Goal: Information Seeking & Learning: Check status

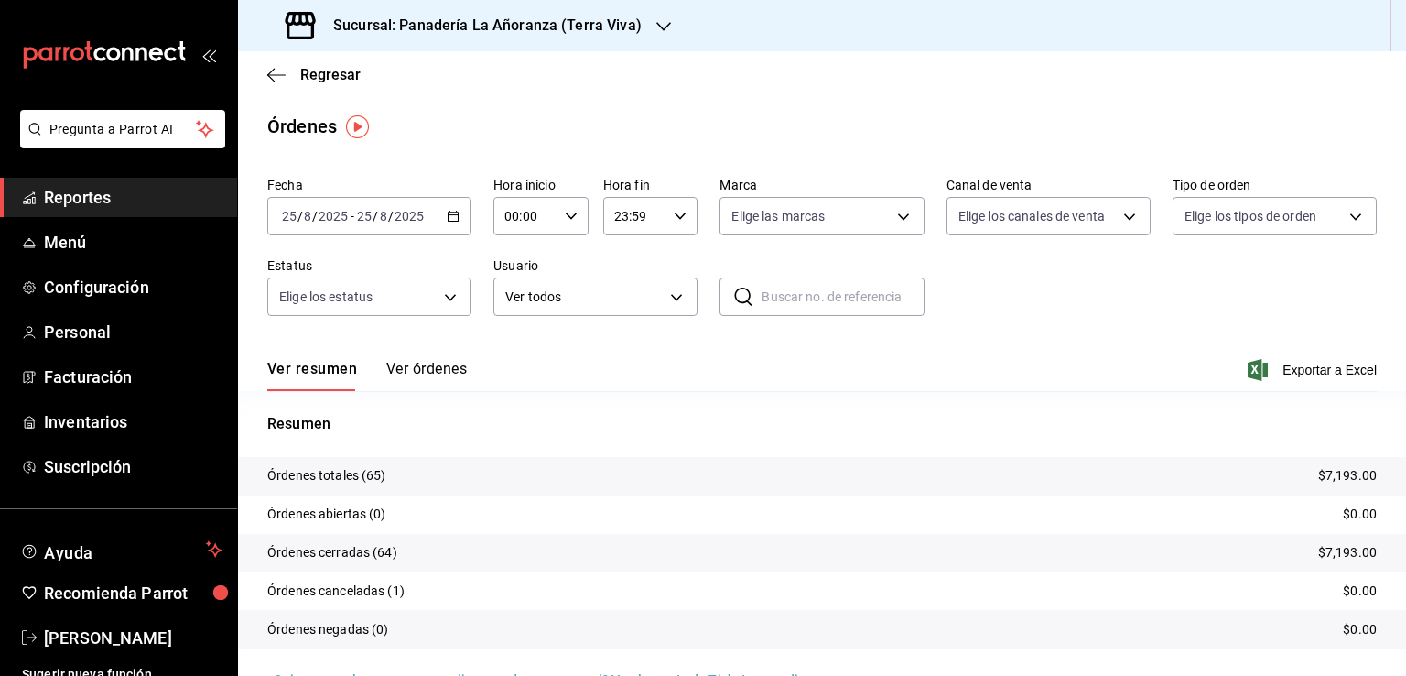
click at [88, 211] on link "Reportes" at bounding box center [118, 197] width 237 height 39
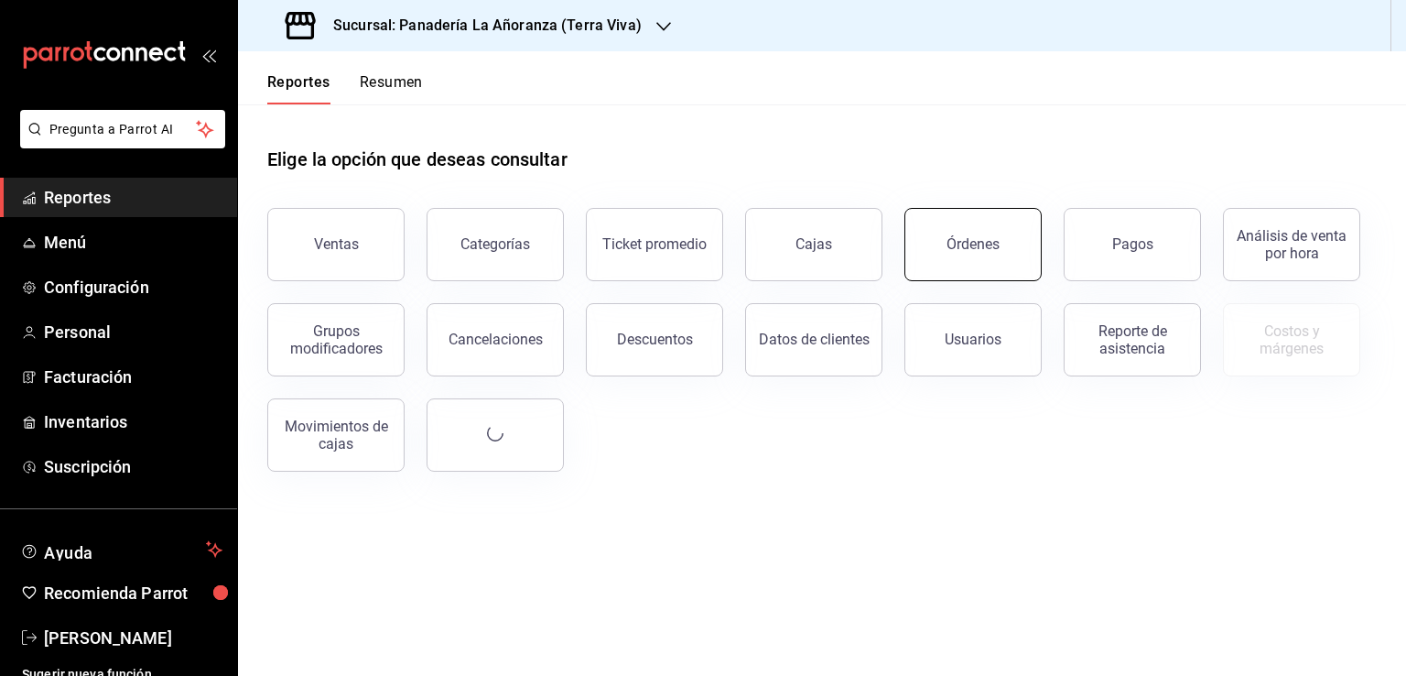
click at [967, 239] on div "Órdenes" at bounding box center [973, 243] width 53 height 17
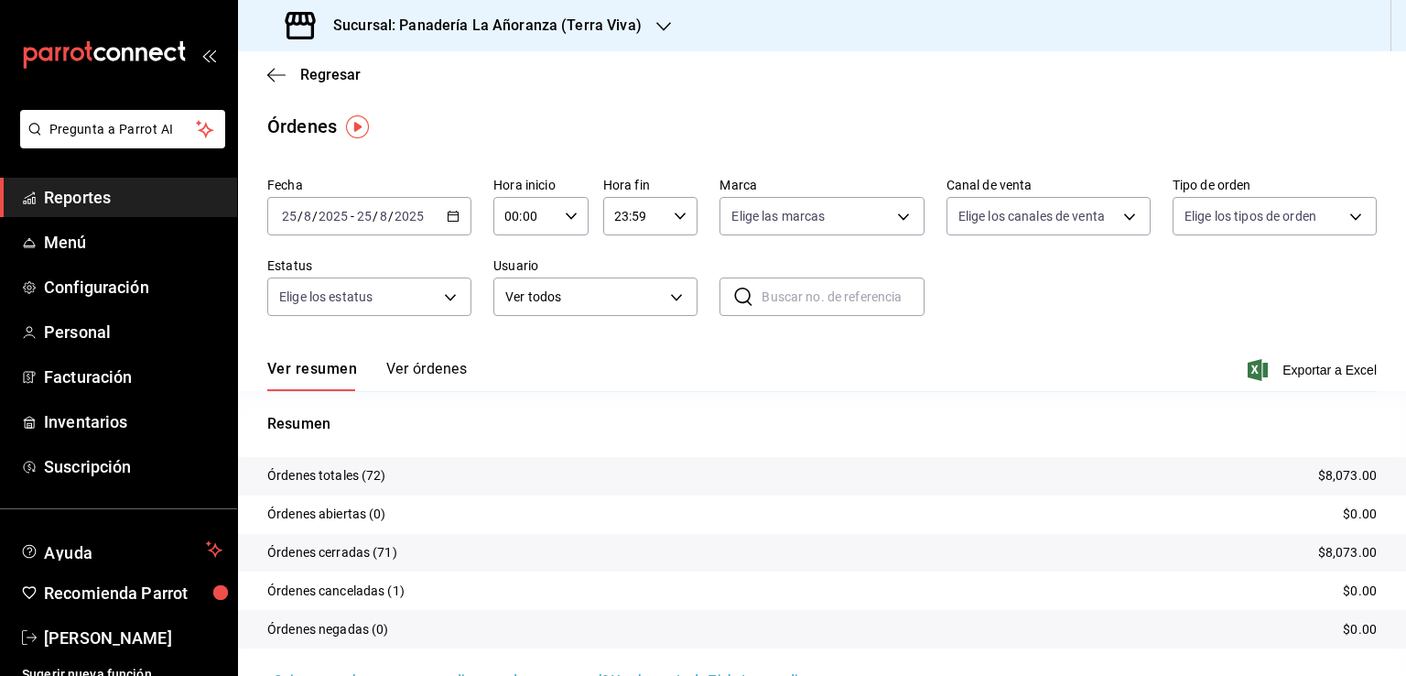
click at [656, 25] on icon "button" at bounding box center [663, 26] width 15 height 15
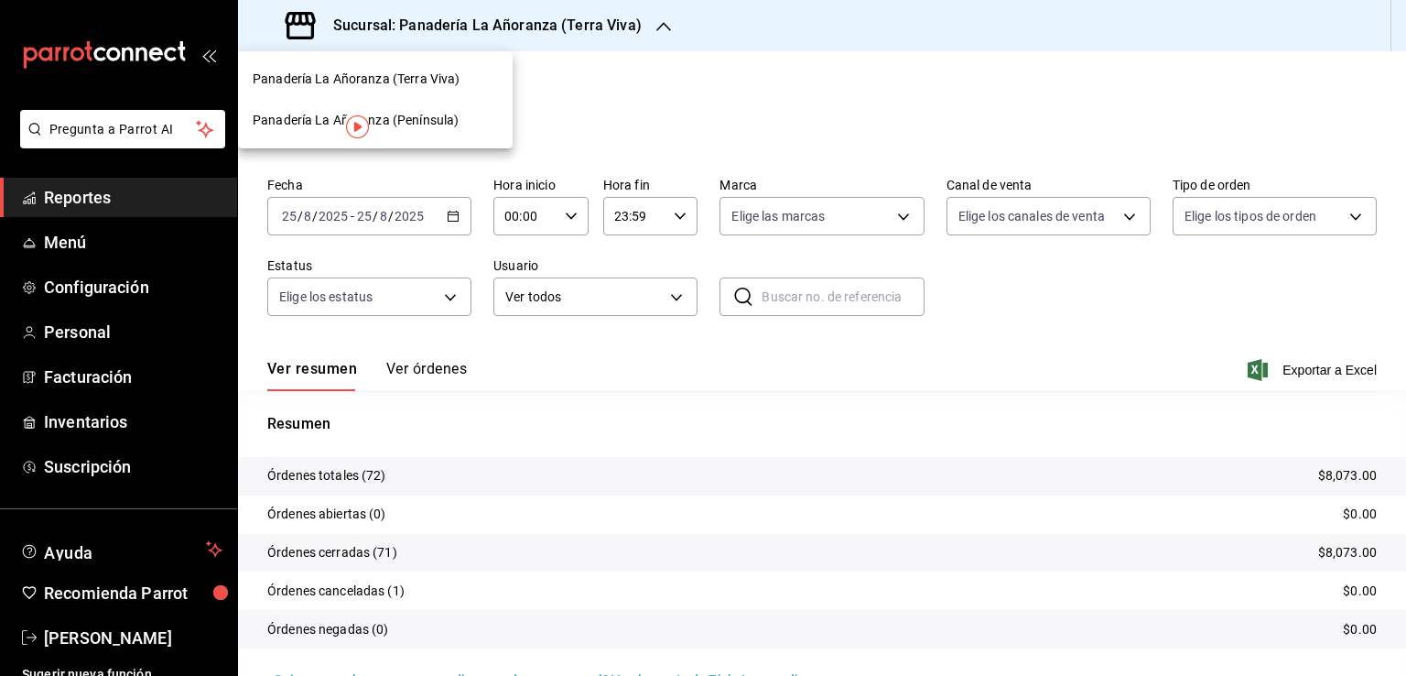
click at [417, 80] on span "Panadería La Añoranza (Terra Viva)" at bounding box center [356, 79] width 207 height 19
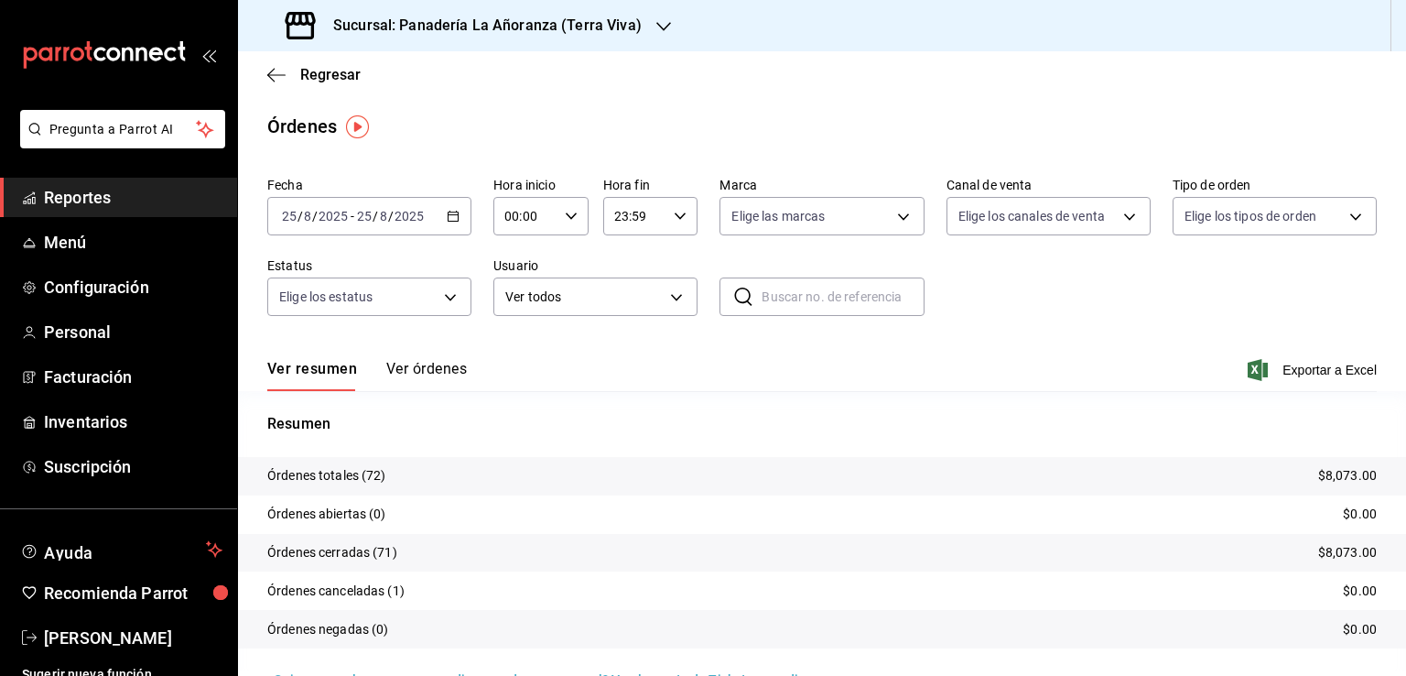
click at [622, 32] on h3 "Sucursal: Panadería La Añoranza (Terra Viva)" at bounding box center [480, 26] width 323 height 22
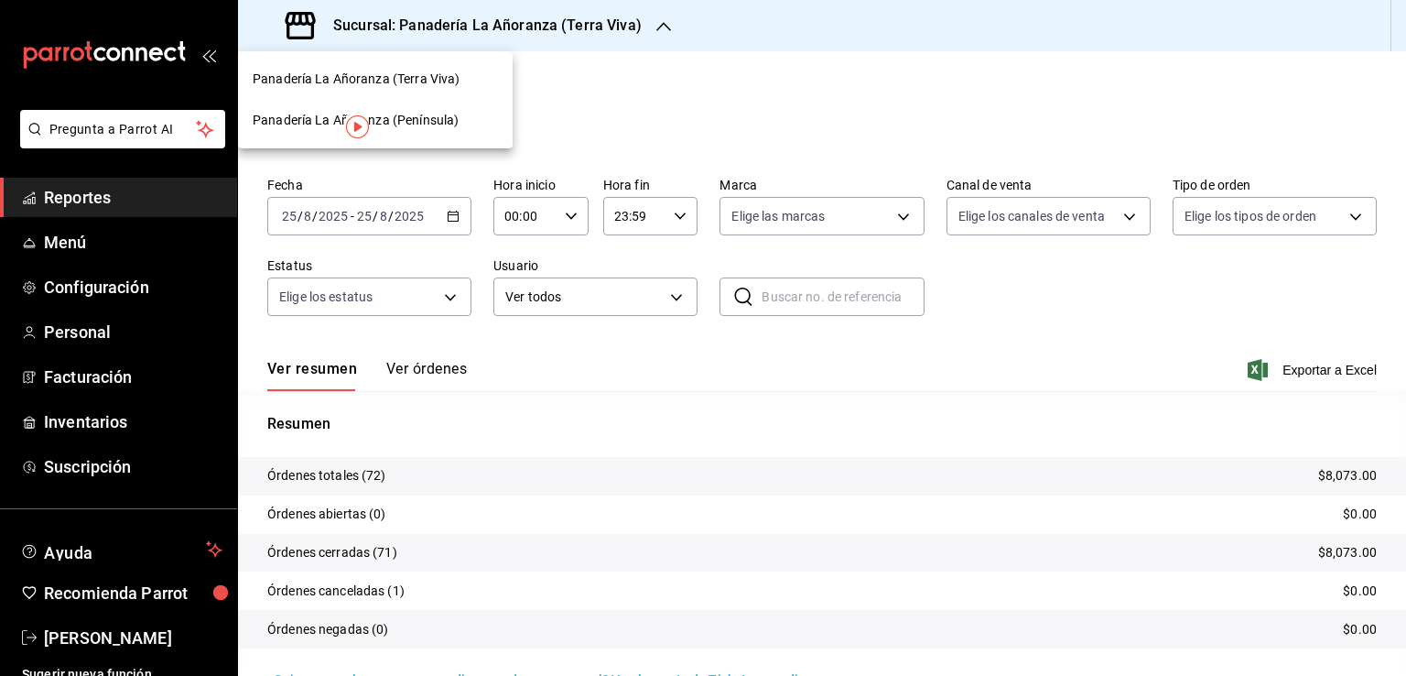
click at [439, 128] on span "Panadería La Añoranza (Península)" at bounding box center [356, 120] width 206 height 19
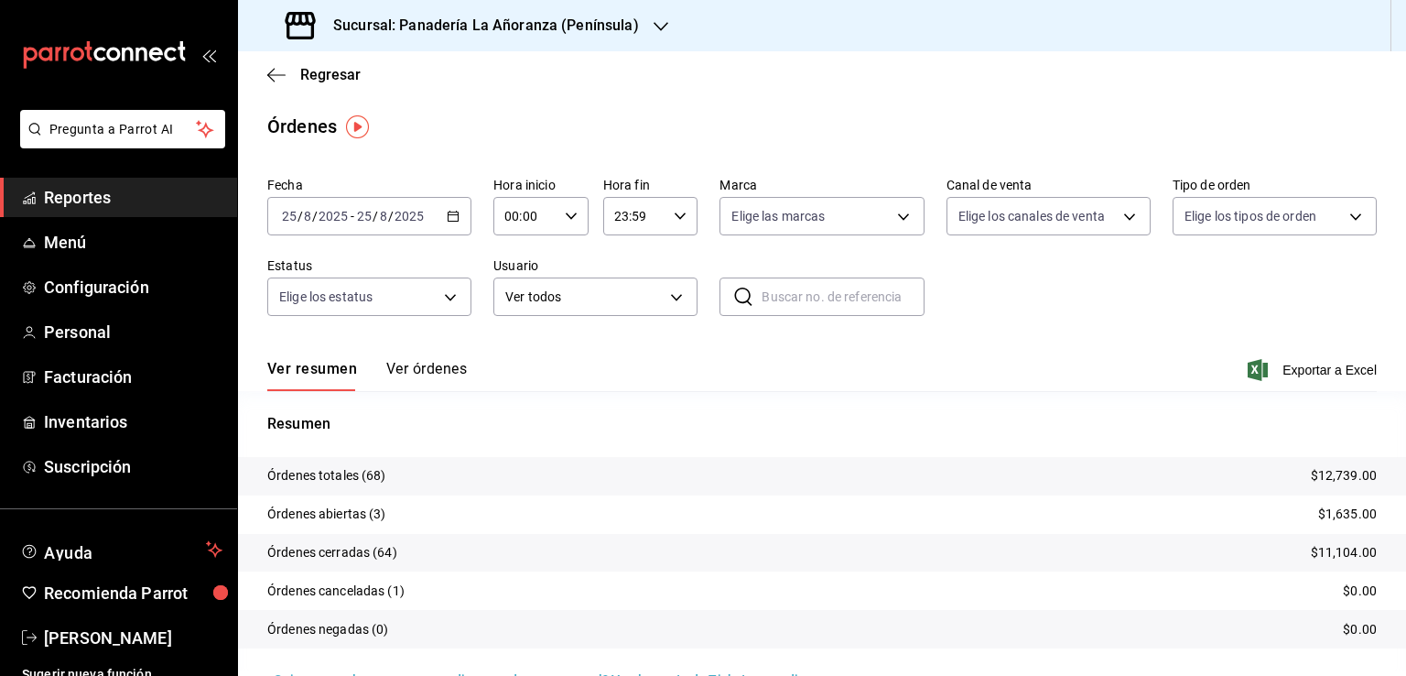
click at [80, 199] on span "Reportes" at bounding box center [133, 197] width 179 height 25
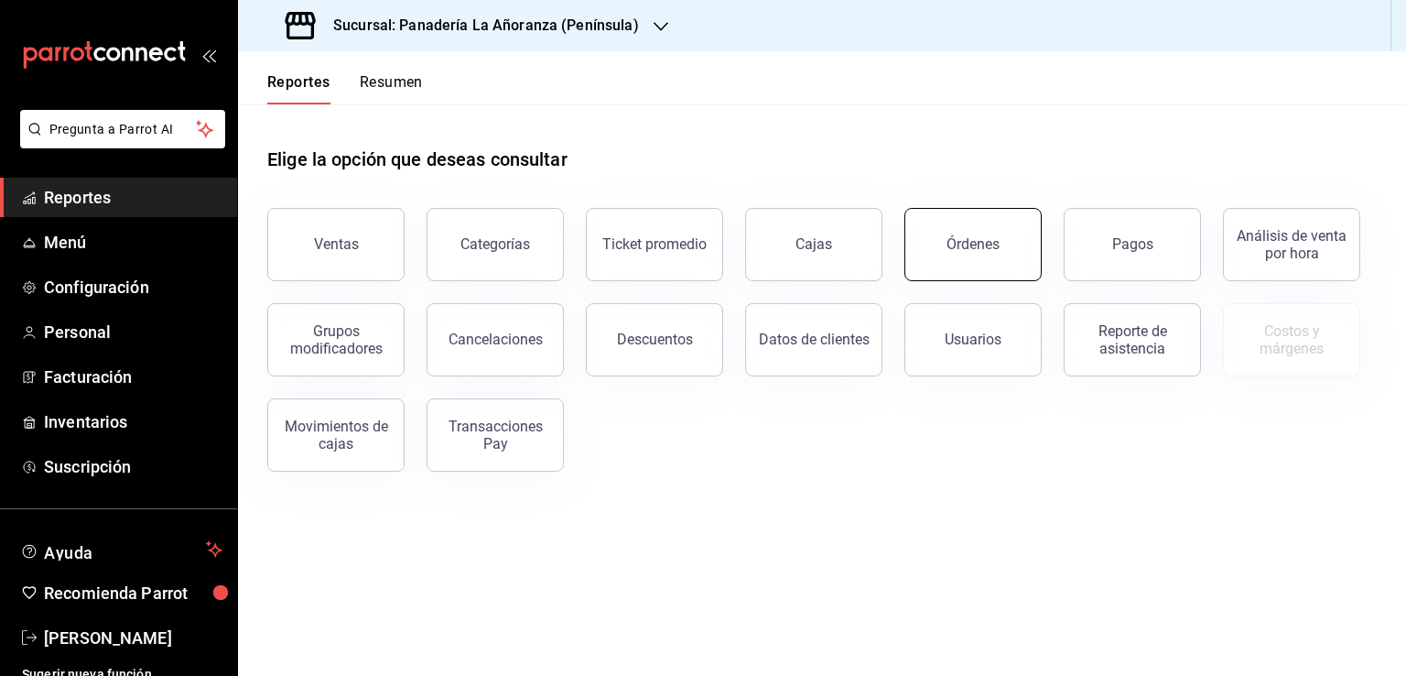
click at [1011, 257] on button "Órdenes" at bounding box center [972, 244] width 137 height 73
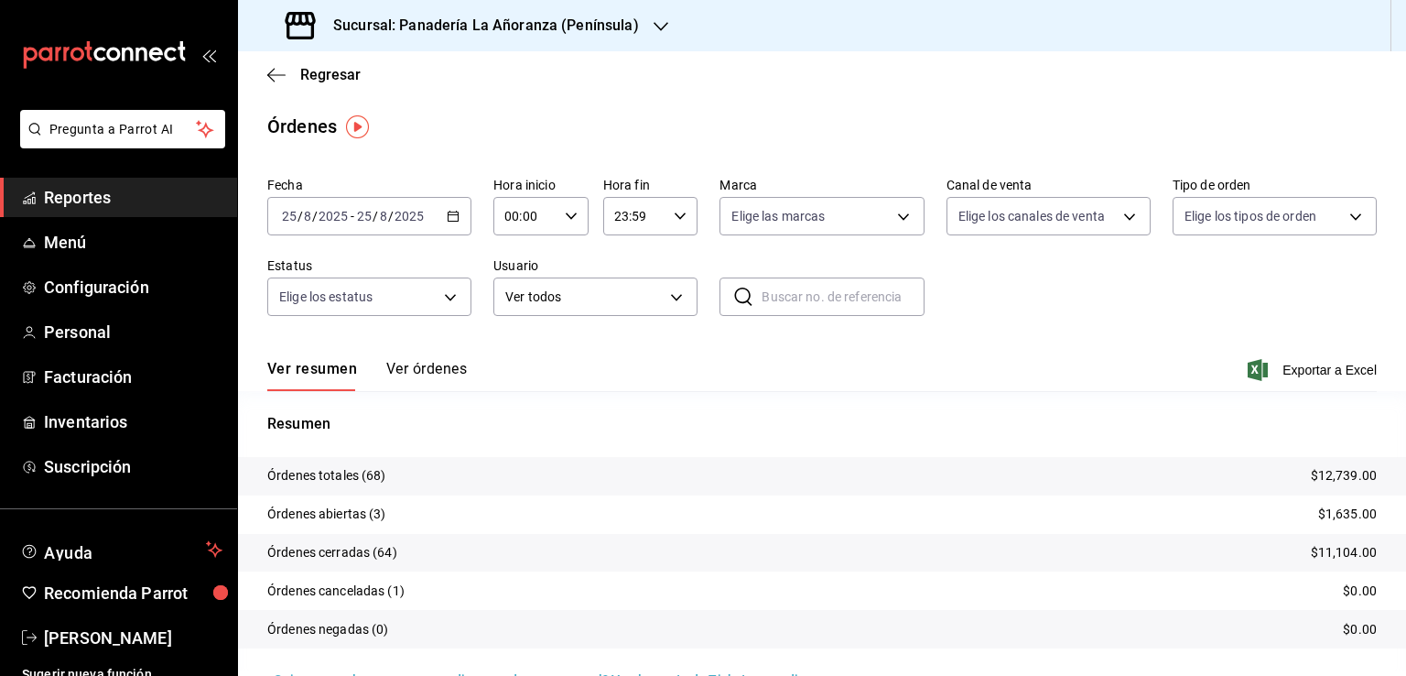
click at [637, 29] on div "Sucursal: Panadería La Añoranza (Península)" at bounding box center [464, 25] width 423 height 51
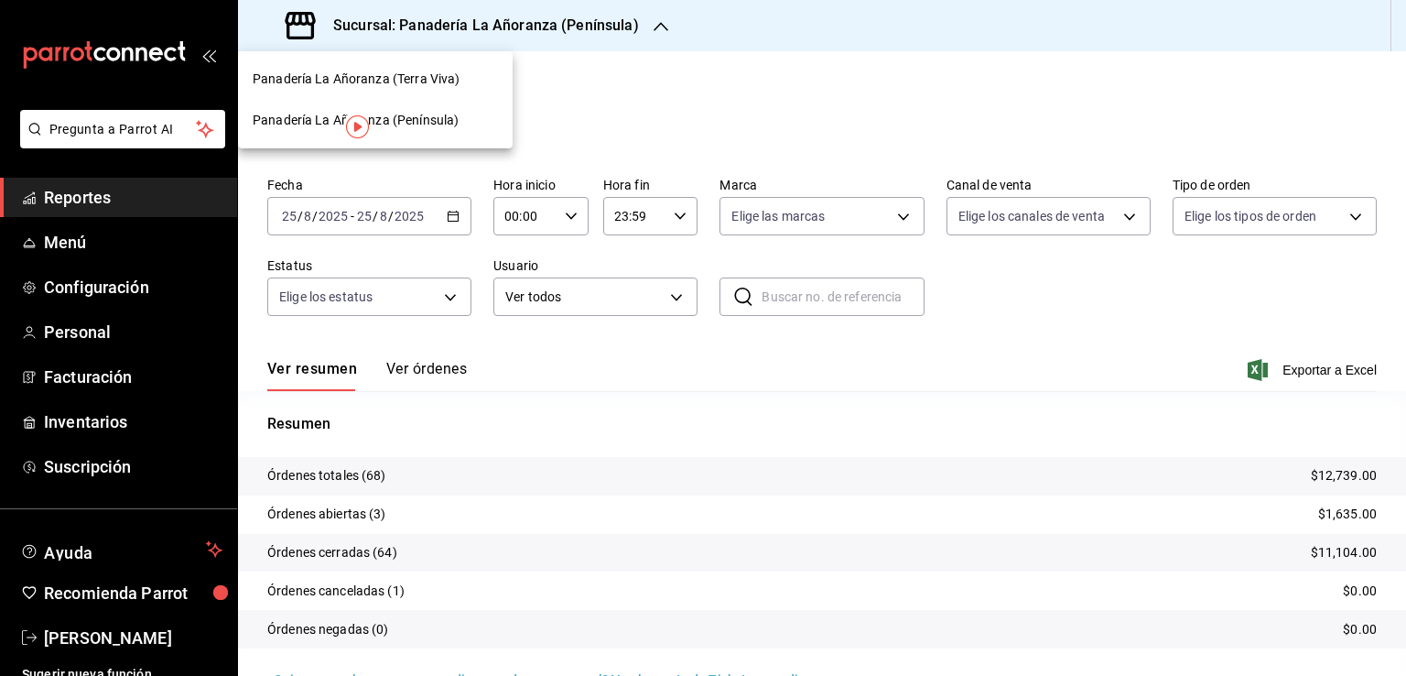
click at [454, 76] on span "Panadería La Añoranza (Terra Viva)" at bounding box center [356, 79] width 207 height 19
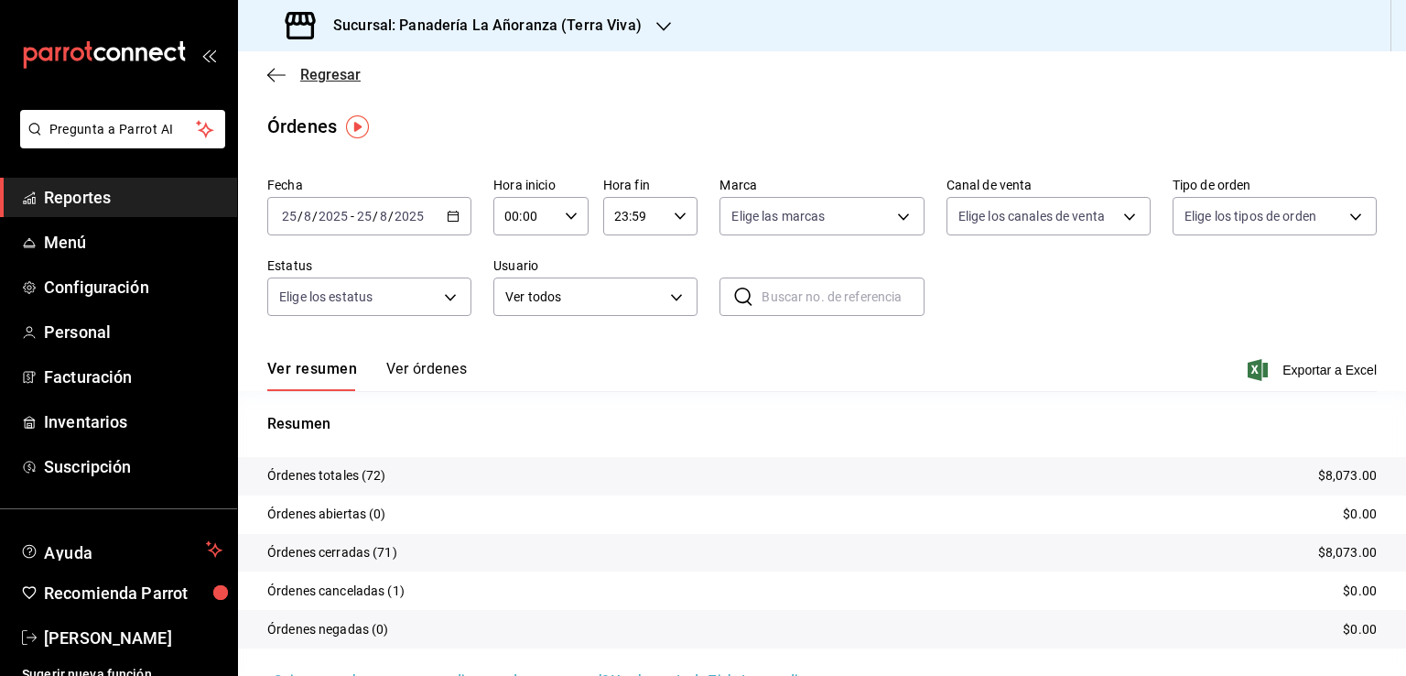
click at [268, 72] on icon "button" at bounding box center [276, 75] width 18 height 16
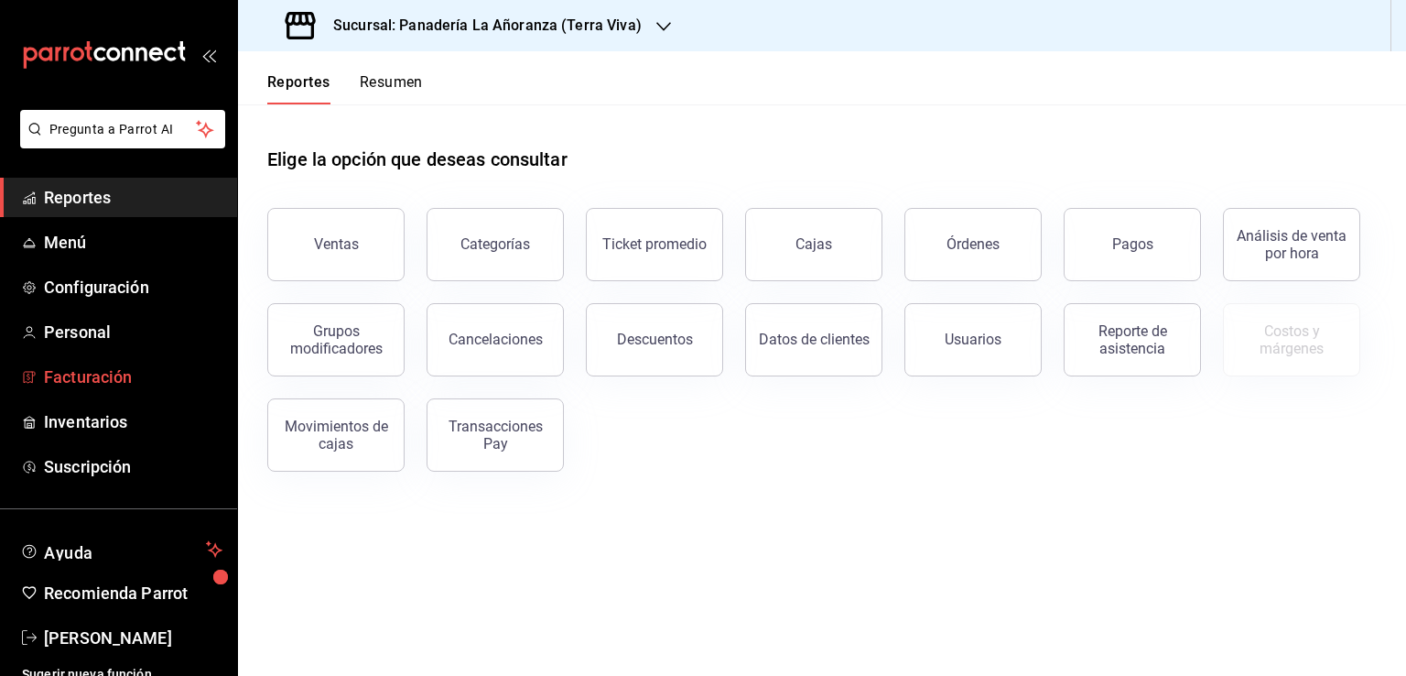
scroll to position [15, 0]
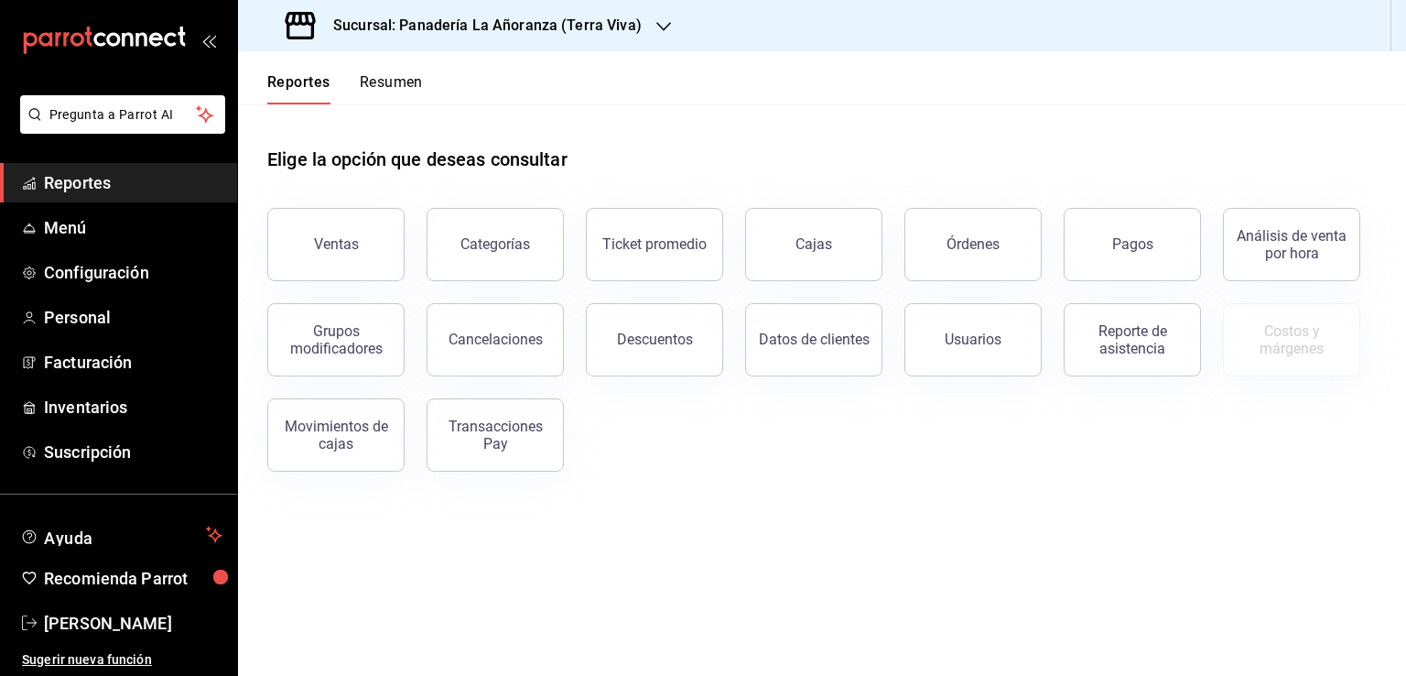
click at [84, 175] on span "Reportes" at bounding box center [133, 182] width 179 height 25
click at [965, 244] on div "Órdenes" at bounding box center [973, 243] width 53 height 17
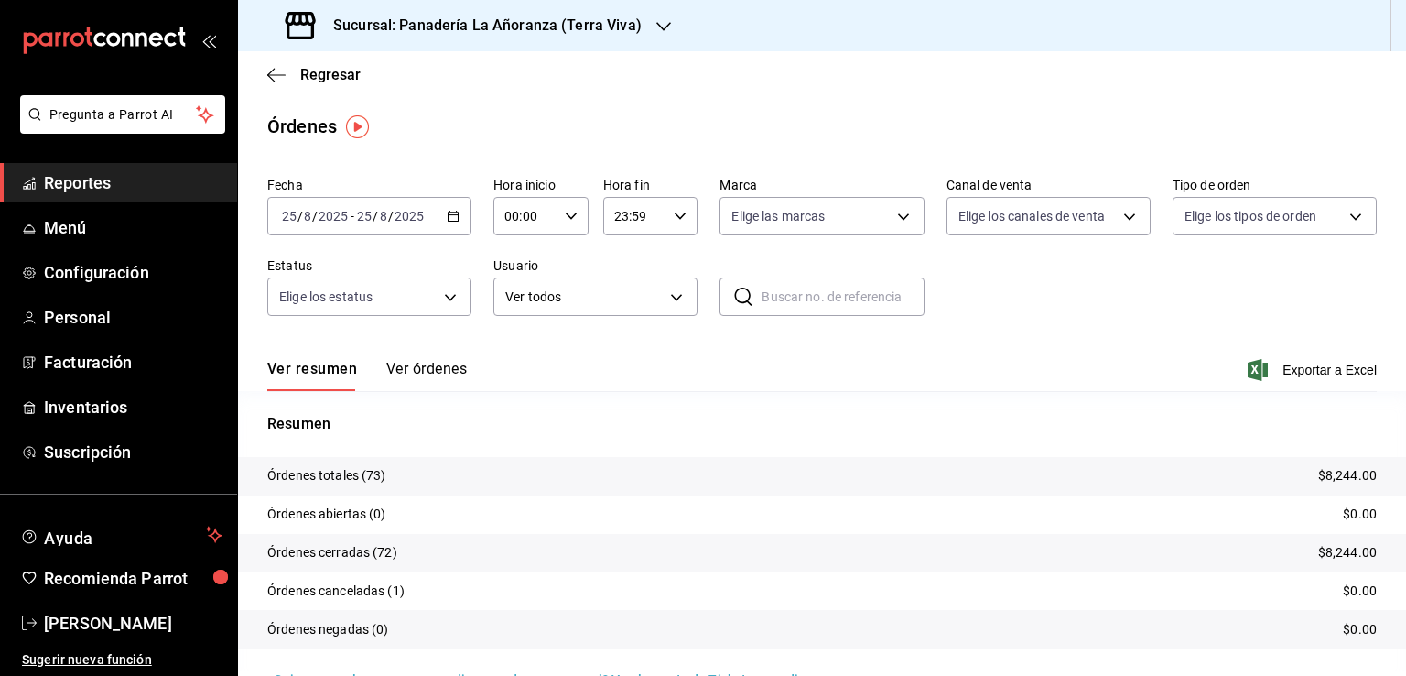
click at [51, 175] on span "Reportes" at bounding box center [133, 182] width 179 height 25
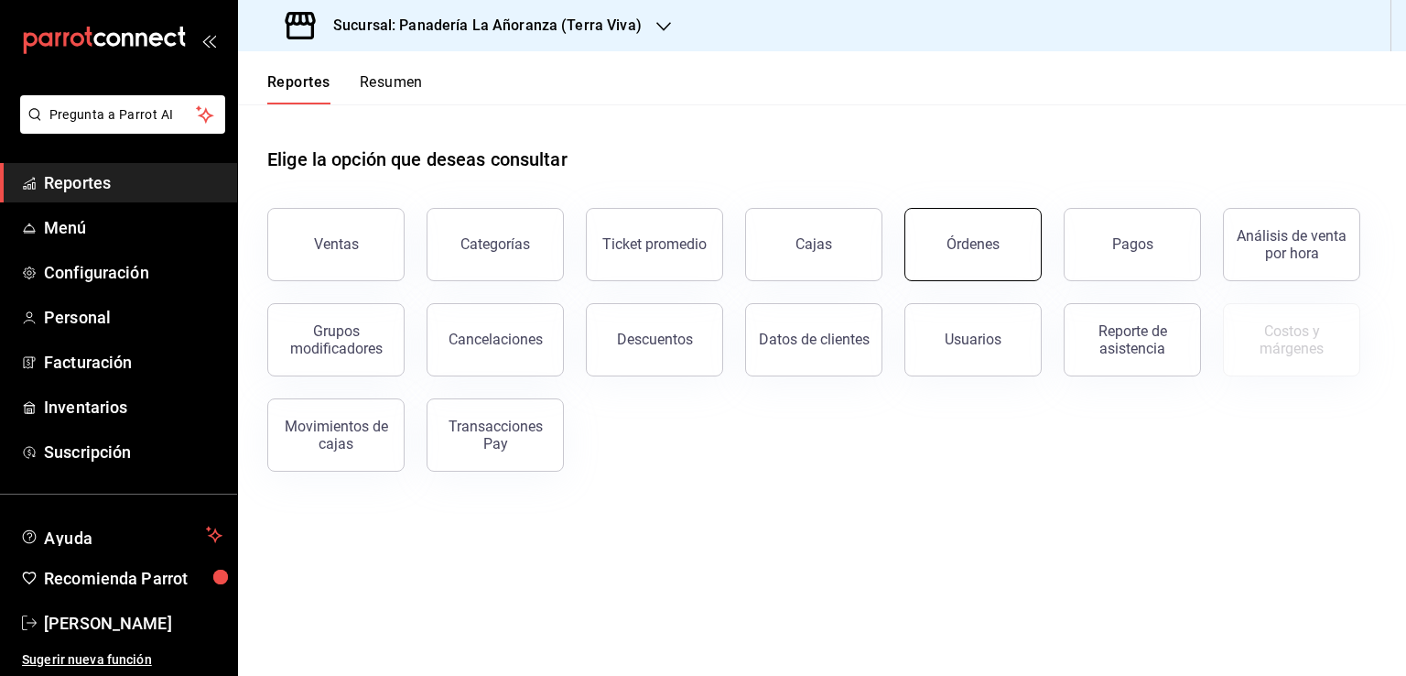
click at [993, 218] on button "Órdenes" at bounding box center [972, 244] width 137 height 73
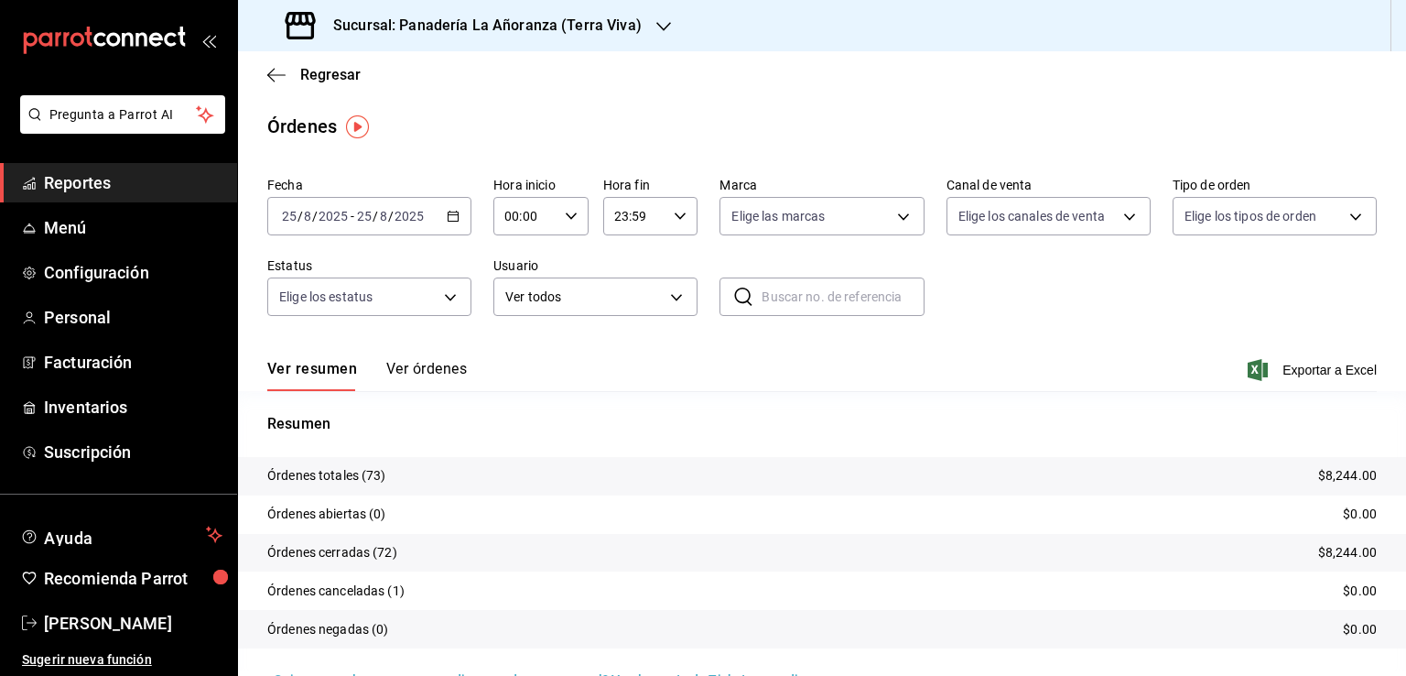
click at [591, 26] on h3 "Sucursal: Panadería La Añoranza (Terra Viva)" at bounding box center [480, 26] width 323 height 22
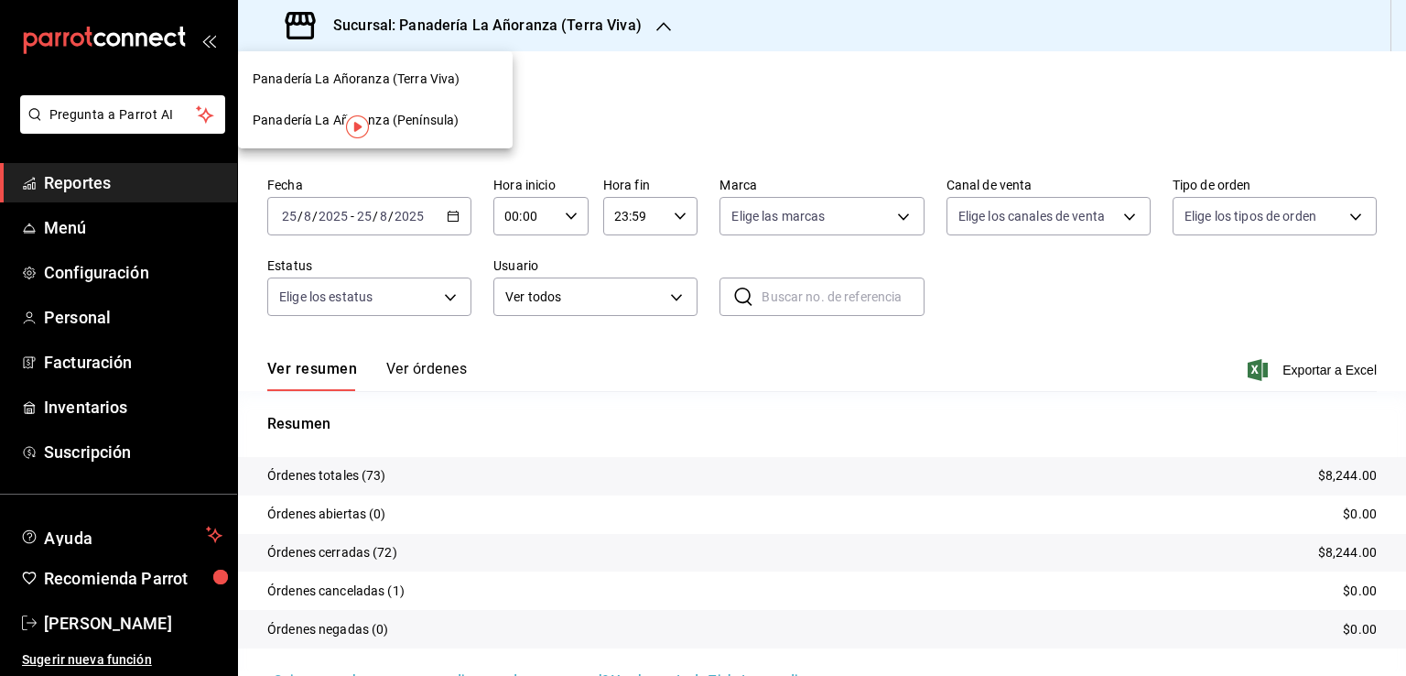
click at [406, 124] on span "Panadería La Añoranza (Península)" at bounding box center [356, 120] width 206 height 19
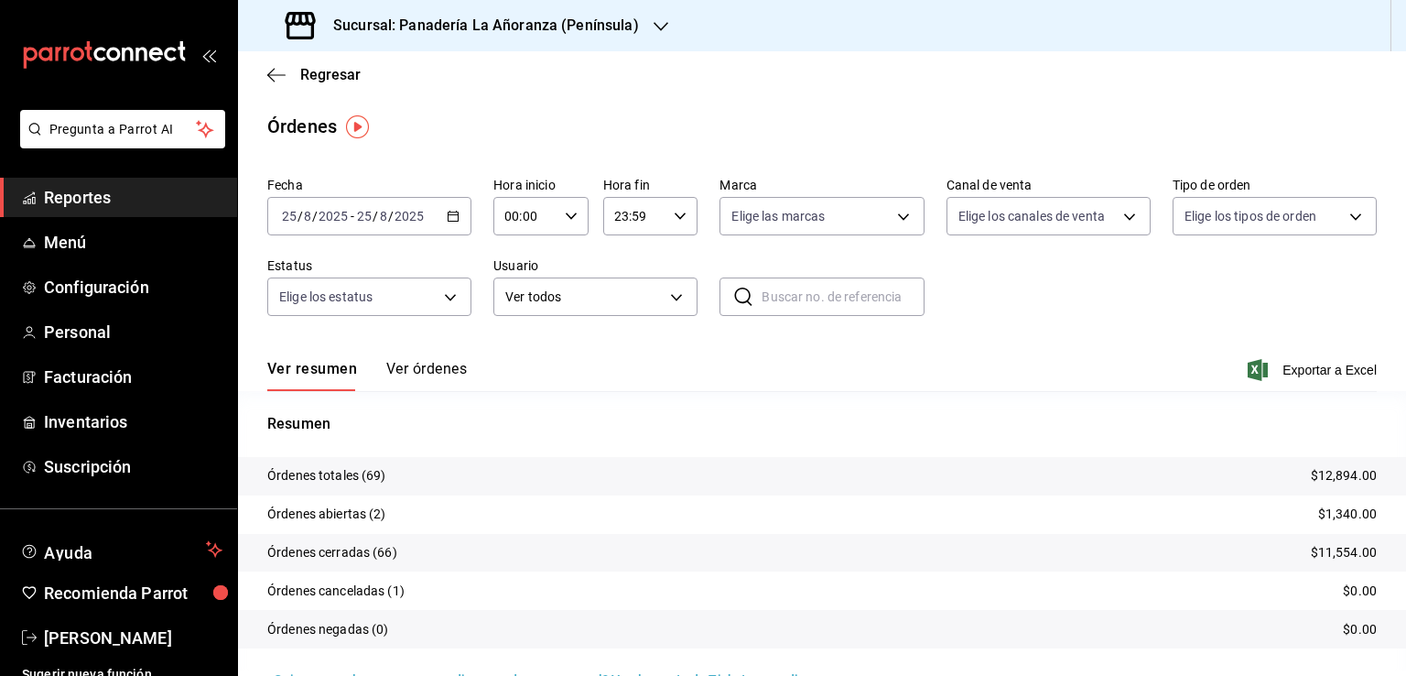
click at [654, 34] on div at bounding box center [661, 25] width 15 height 19
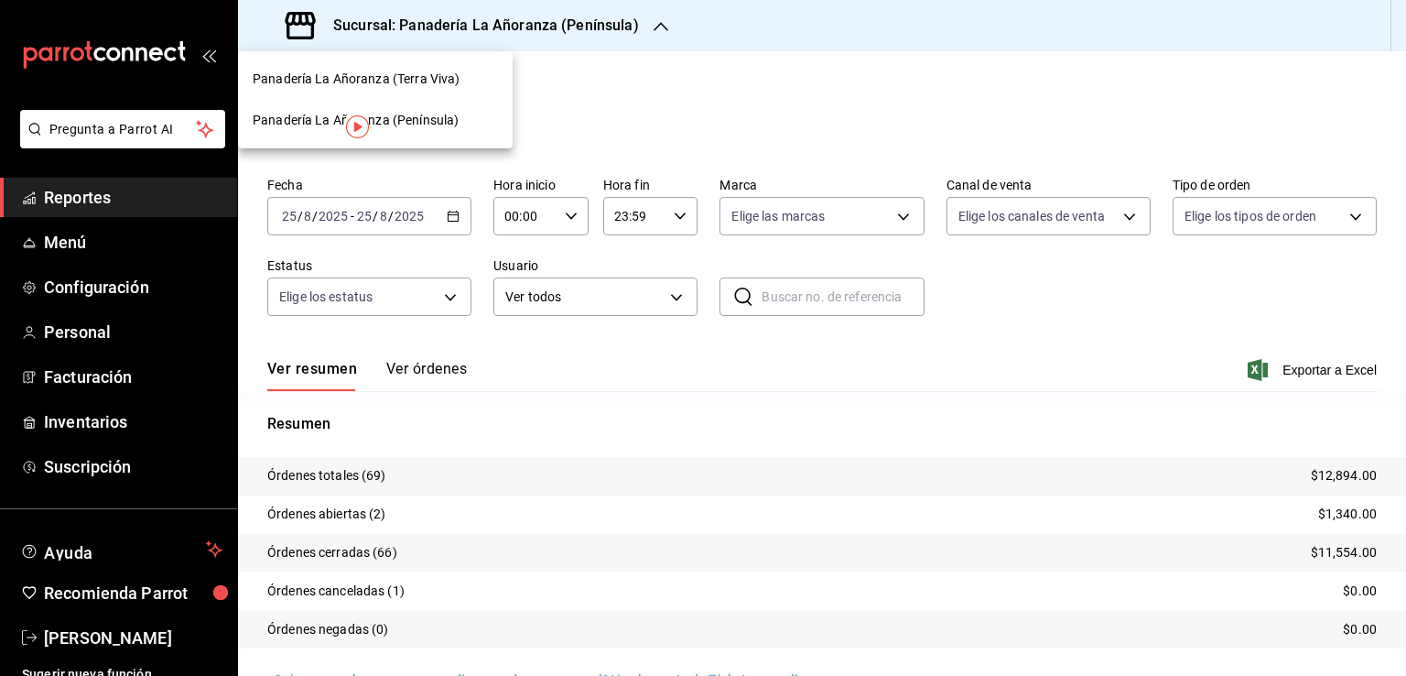
click at [441, 75] on span "Panadería La Añoranza (Terra Viva)" at bounding box center [356, 79] width 207 height 19
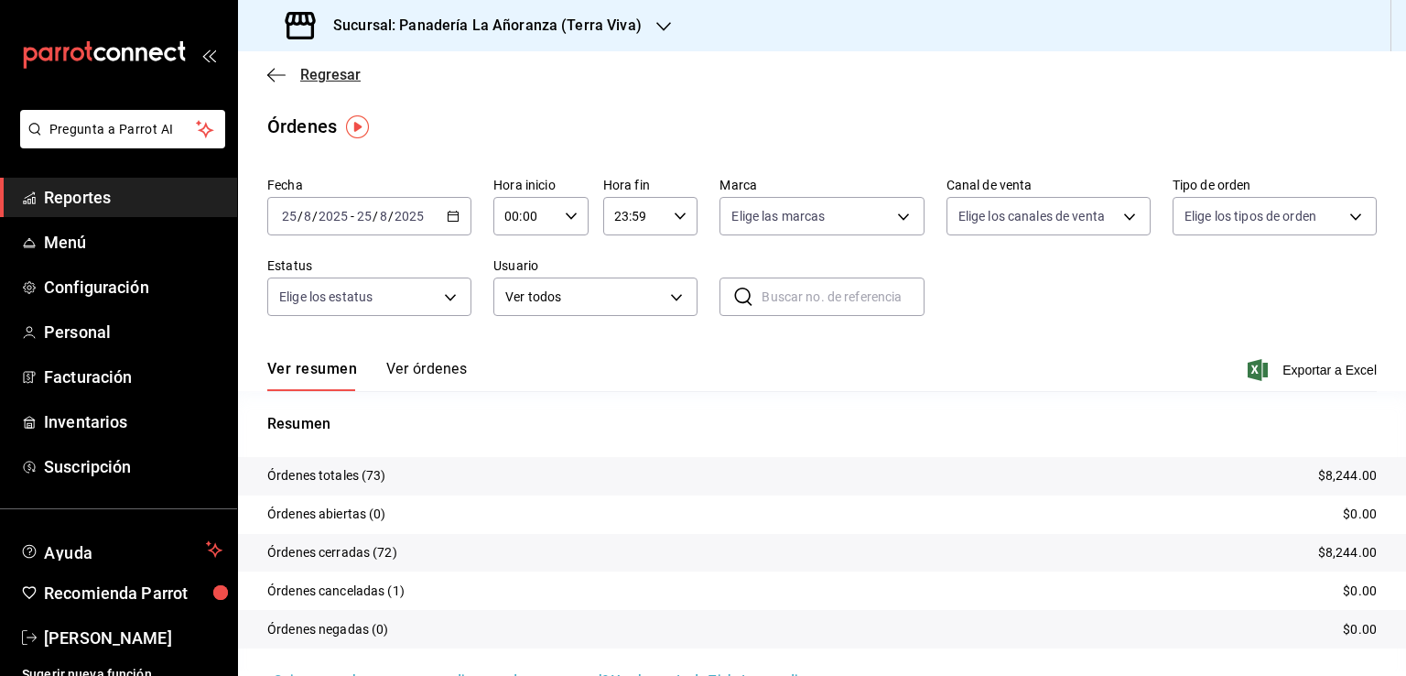
click at [267, 76] on icon "button" at bounding box center [276, 75] width 18 height 16
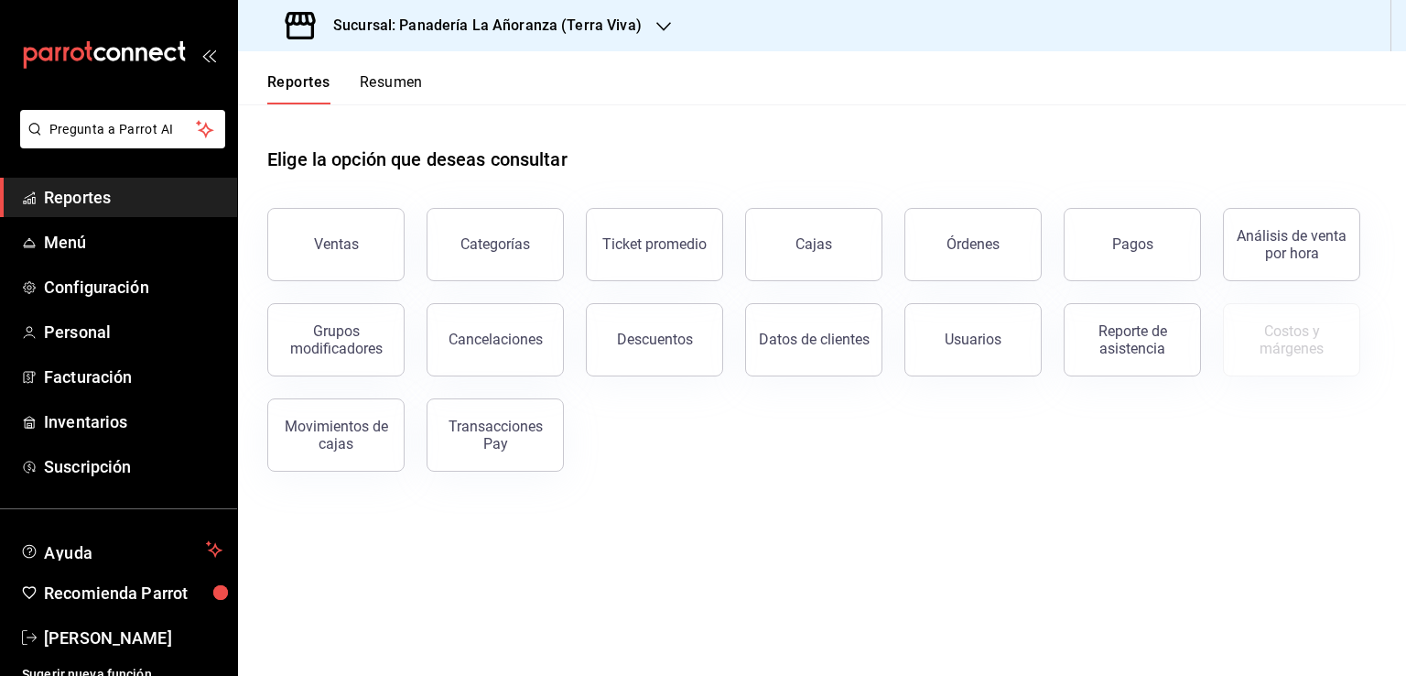
click at [107, 201] on span "Reportes" at bounding box center [133, 197] width 179 height 25
click at [939, 250] on button "Órdenes" at bounding box center [972, 244] width 137 height 73
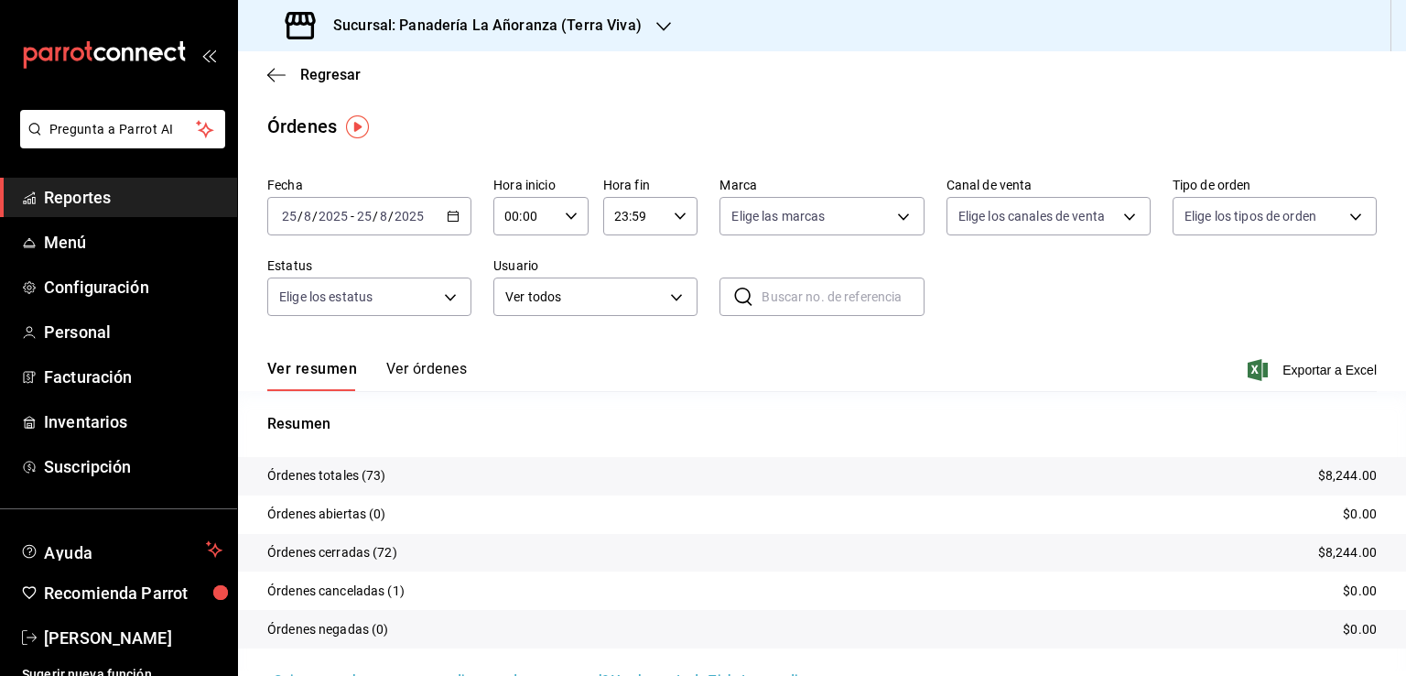
click at [656, 31] on icon "button" at bounding box center [663, 26] width 15 height 15
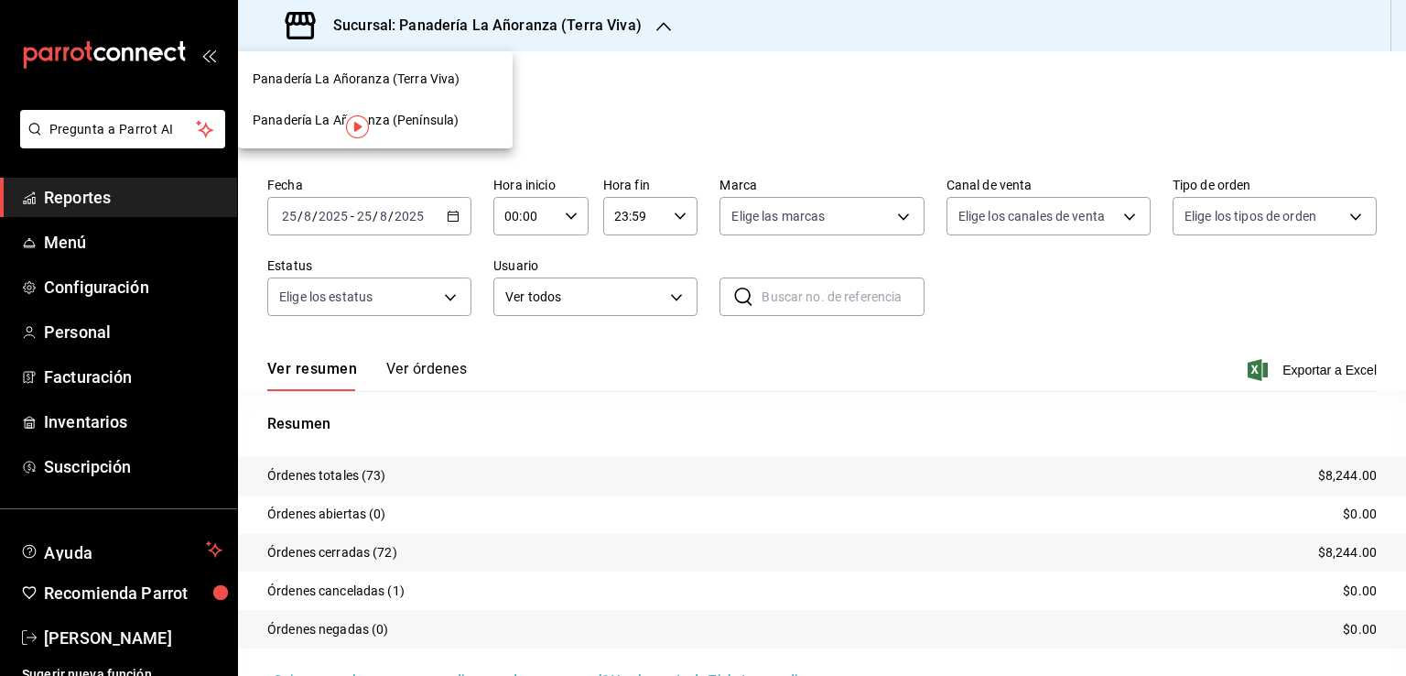
click at [436, 86] on span "Panadería La Añoranza (Terra Viva)" at bounding box center [356, 79] width 207 height 19
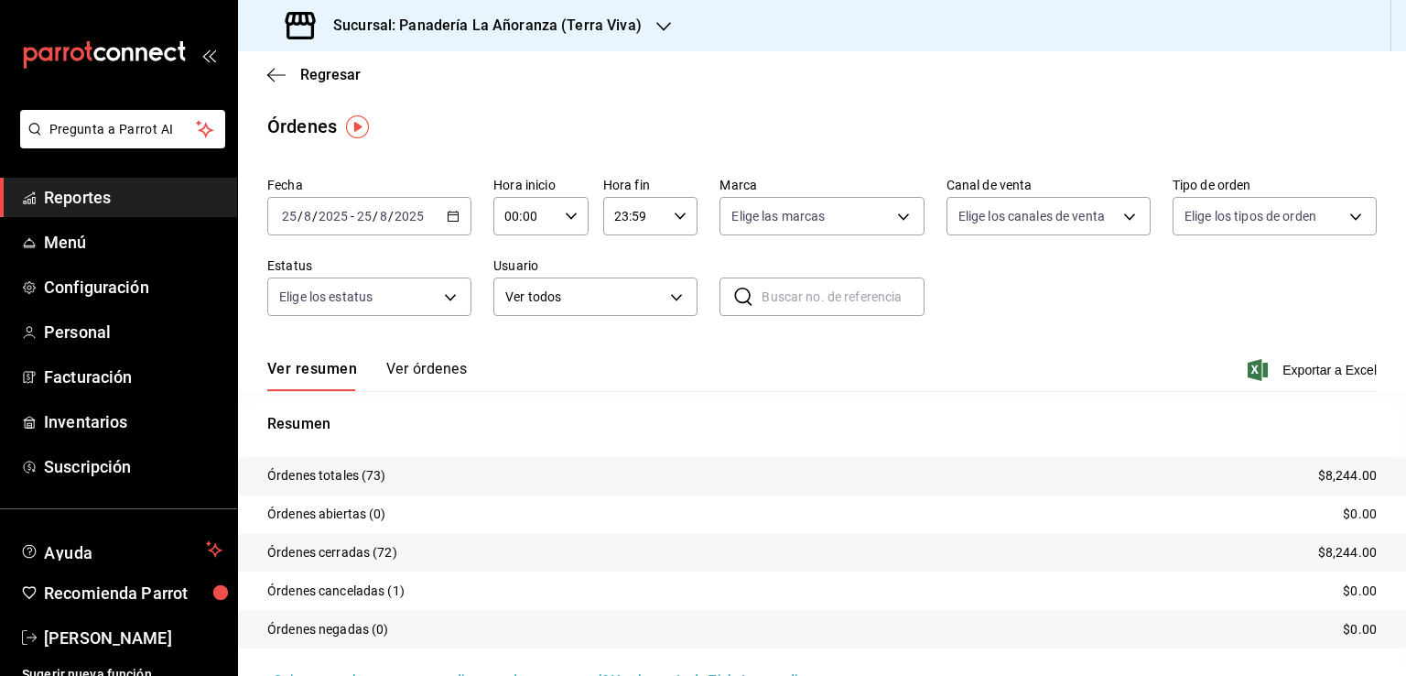
click at [74, 195] on span "Reportes" at bounding box center [133, 197] width 179 height 25
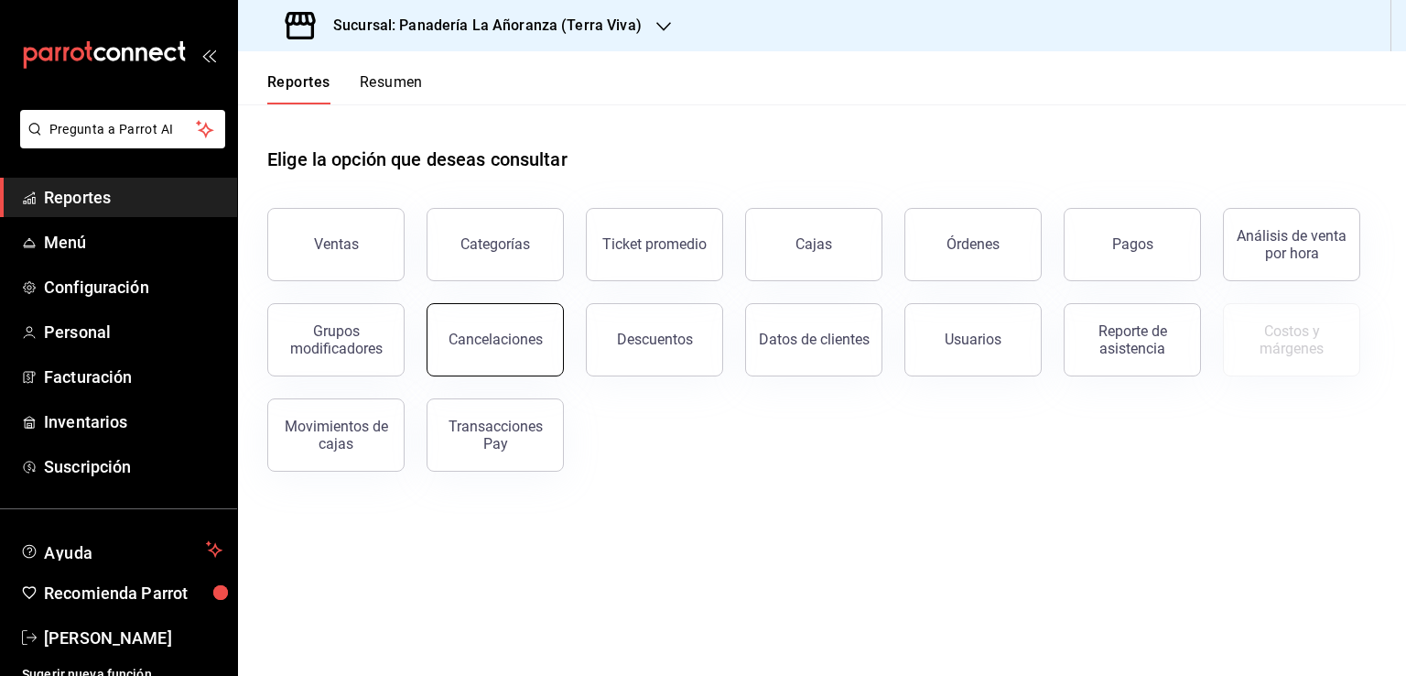
click at [557, 351] on button "Cancelaciones" at bounding box center [495, 339] width 137 height 73
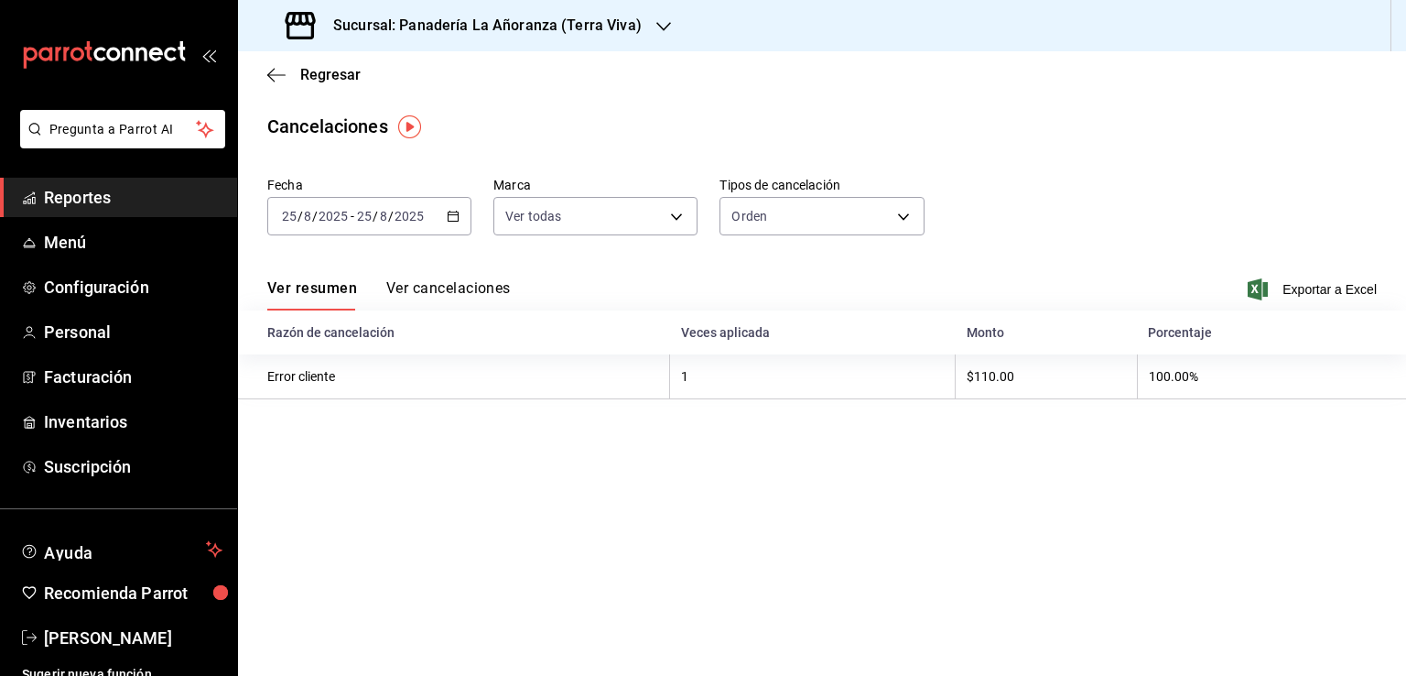
click at [104, 202] on span "Reportes" at bounding box center [133, 197] width 179 height 25
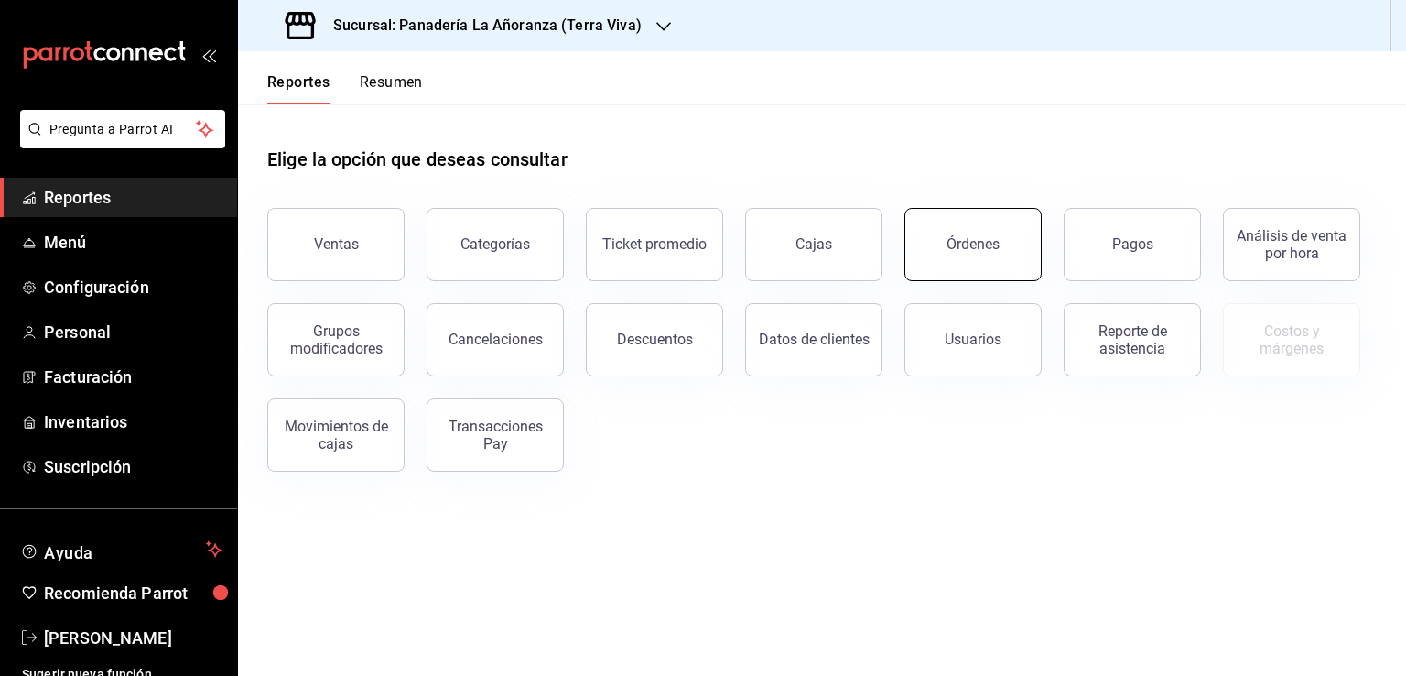
click at [956, 260] on button "Órdenes" at bounding box center [972, 244] width 137 height 73
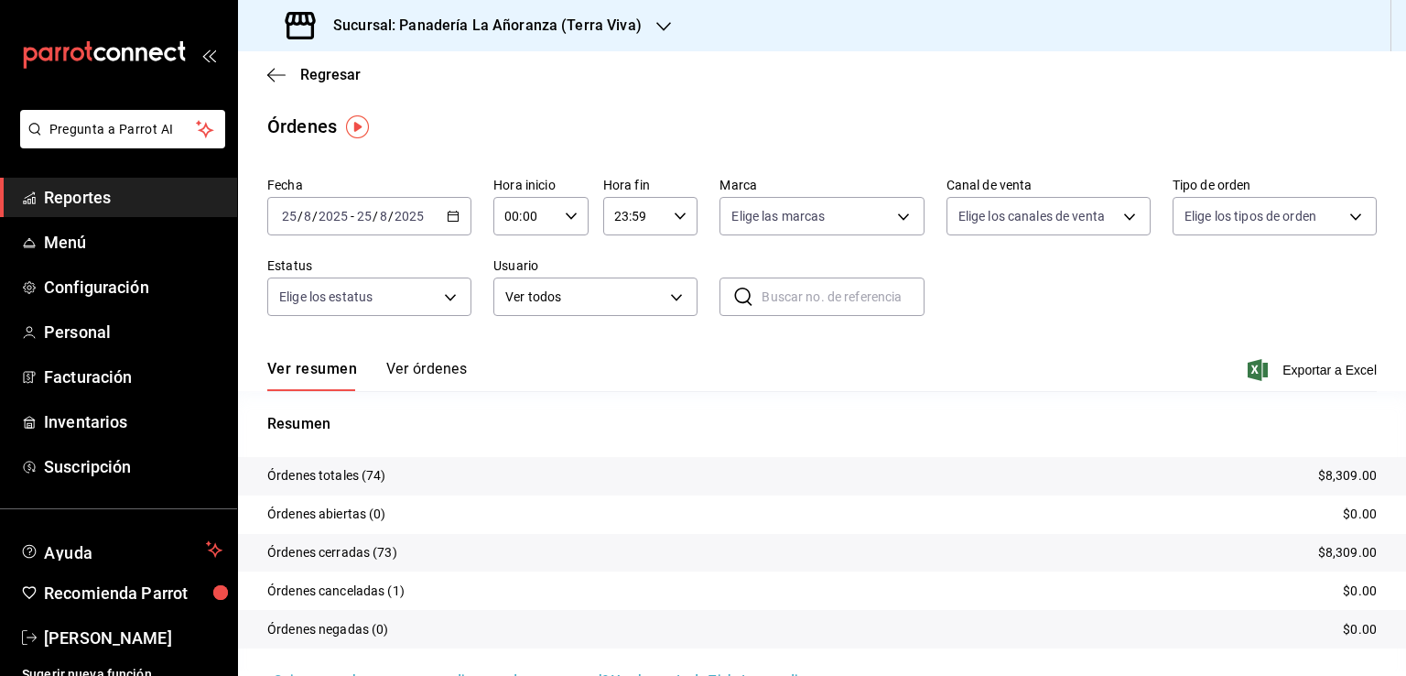
click at [618, 36] on h3 "Sucursal: Panadería La Añoranza (Terra Viva)" at bounding box center [480, 26] width 323 height 22
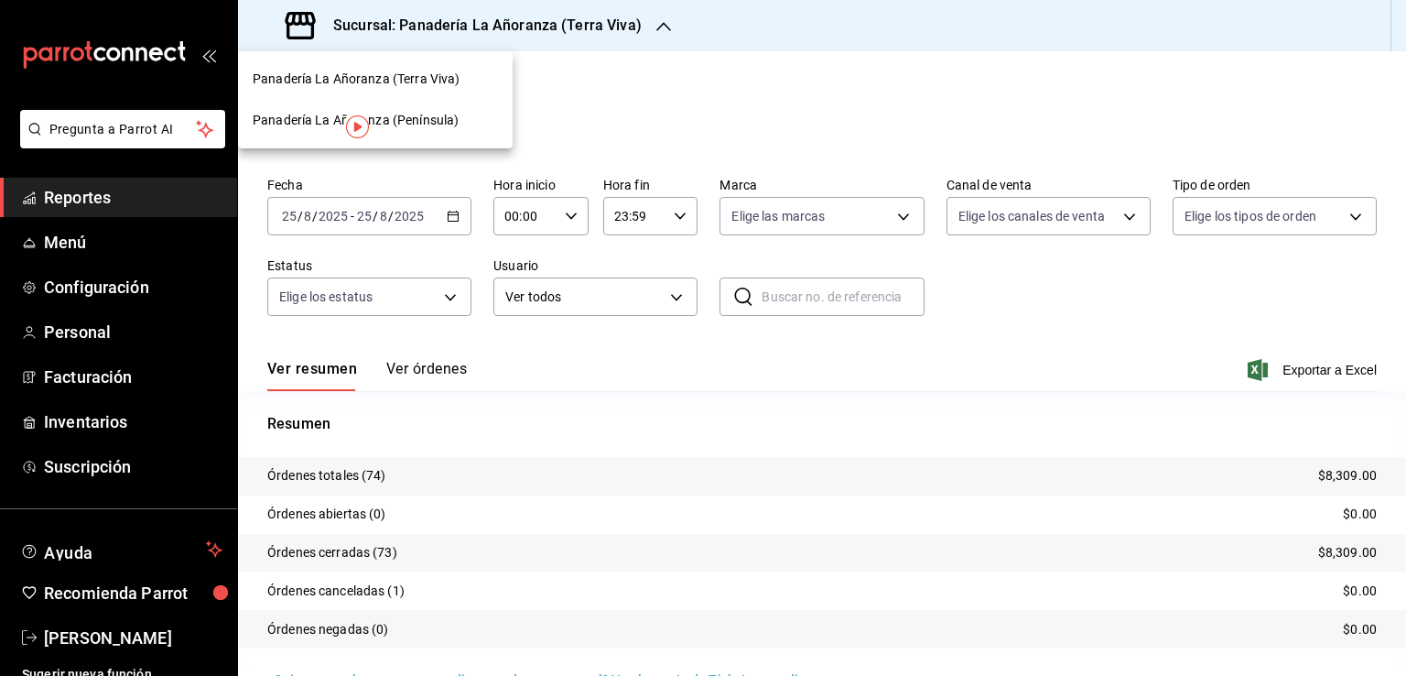
click at [429, 122] on span "Panadería La Añoranza (Península)" at bounding box center [356, 120] width 206 height 19
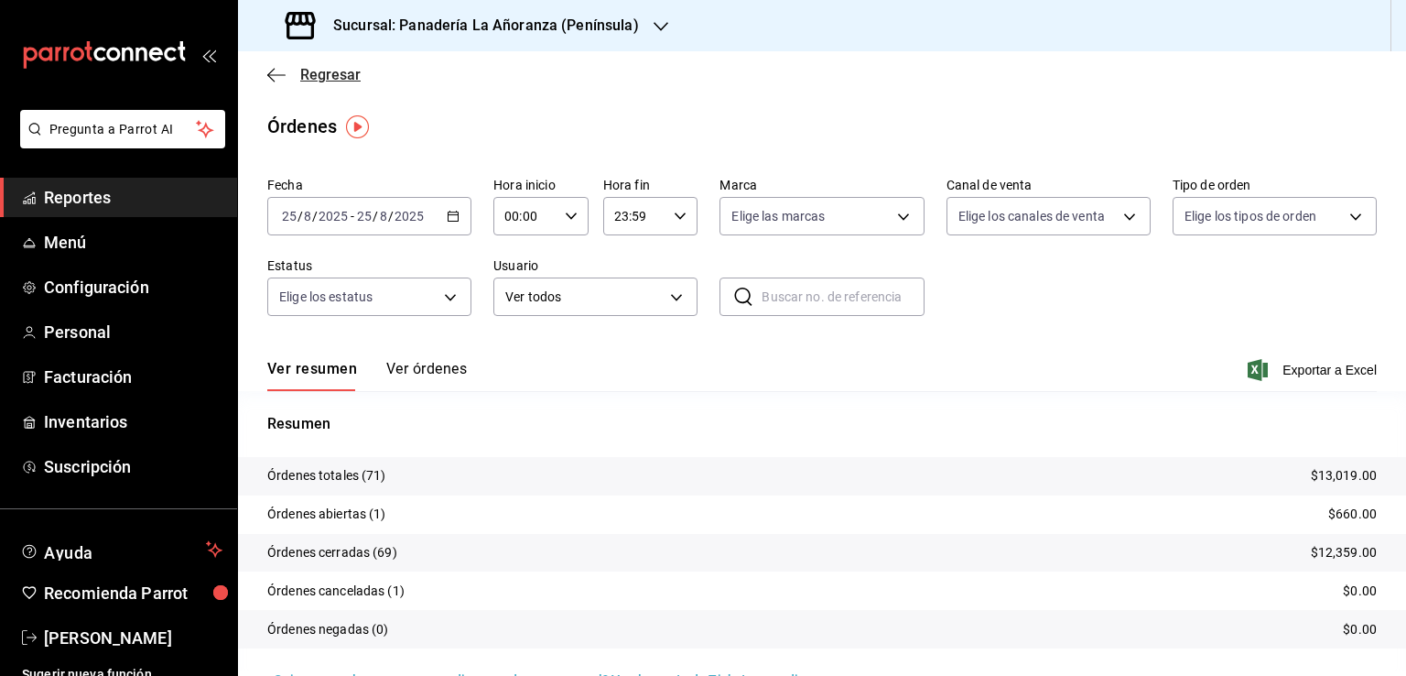
click at [269, 71] on icon "button" at bounding box center [276, 75] width 18 height 16
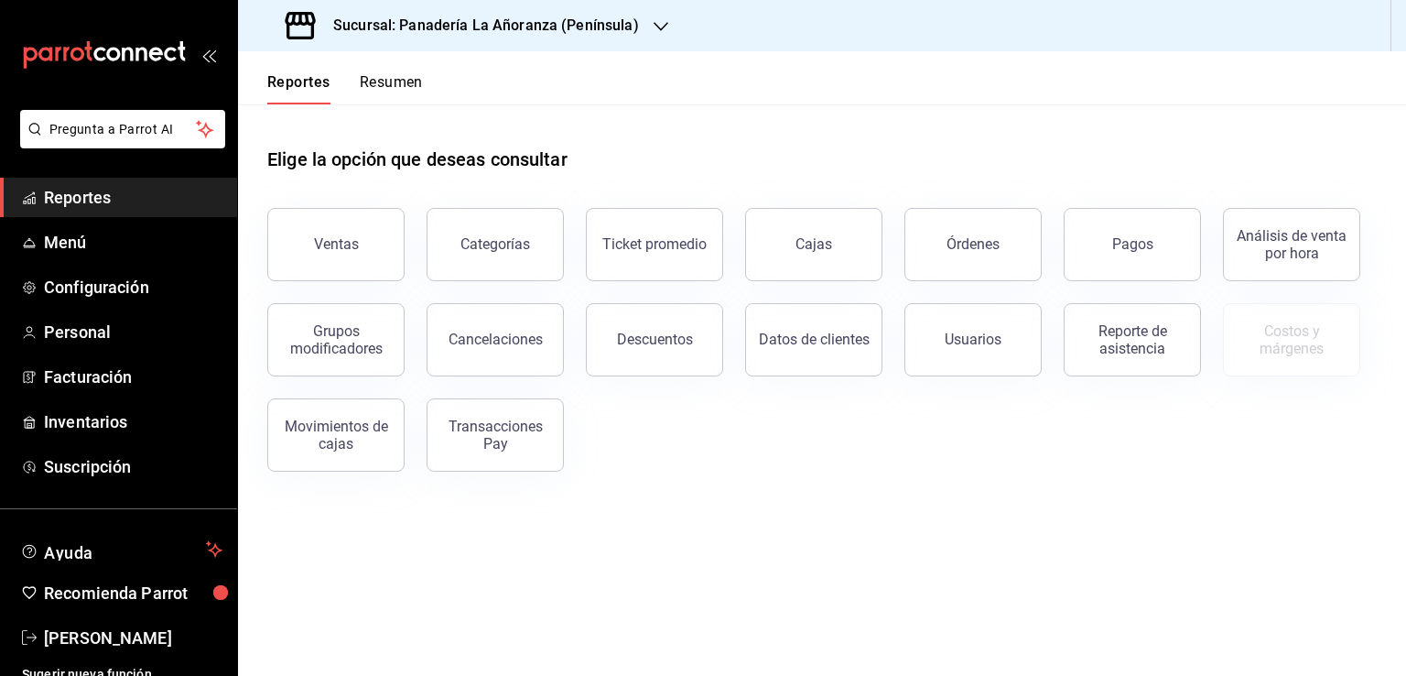
click at [406, 87] on button "Resumen" at bounding box center [391, 88] width 63 height 31
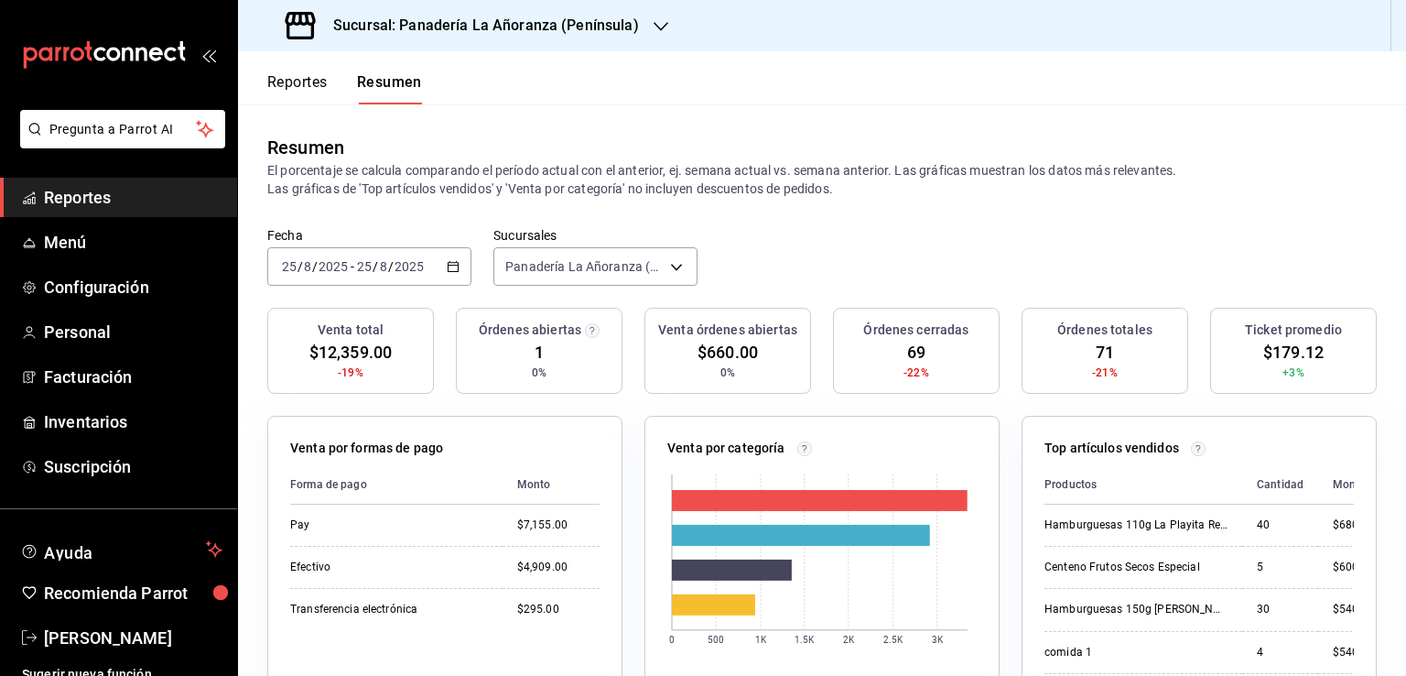
scroll to position [92, 0]
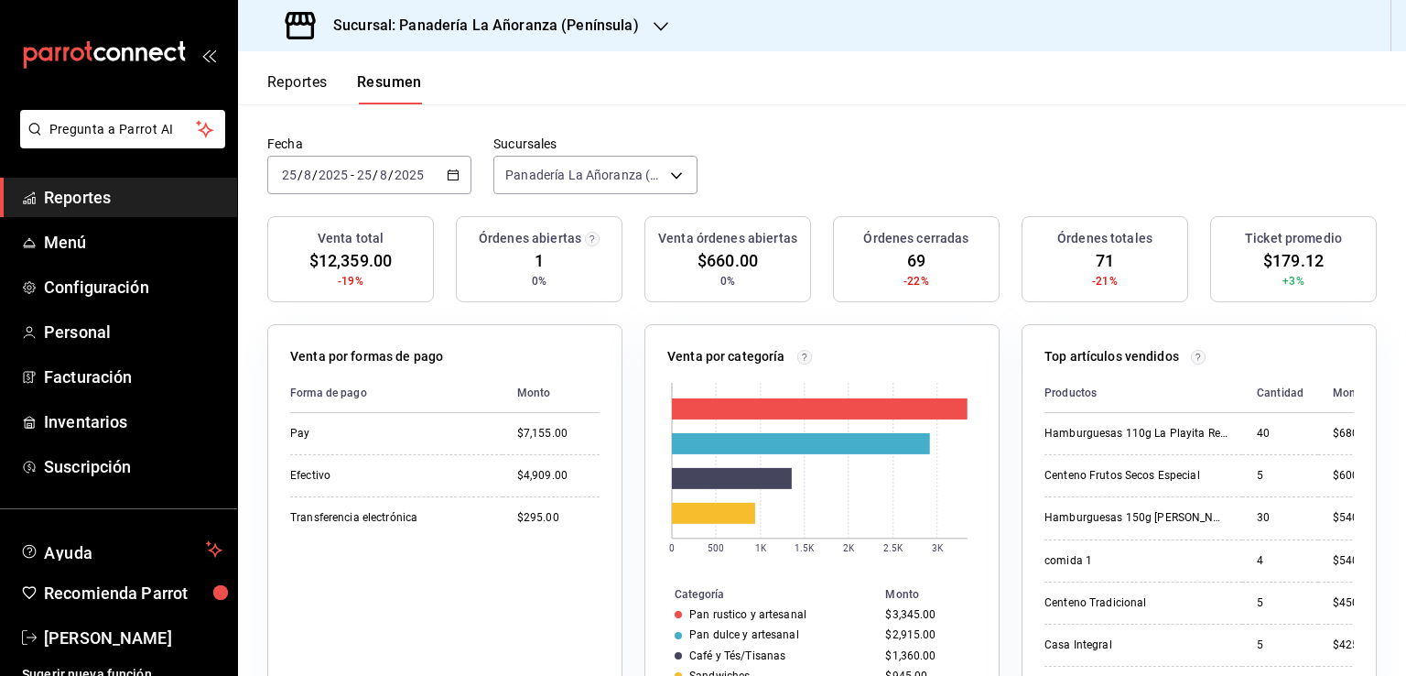
click at [654, 27] on icon "button" at bounding box center [661, 26] width 15 height 15
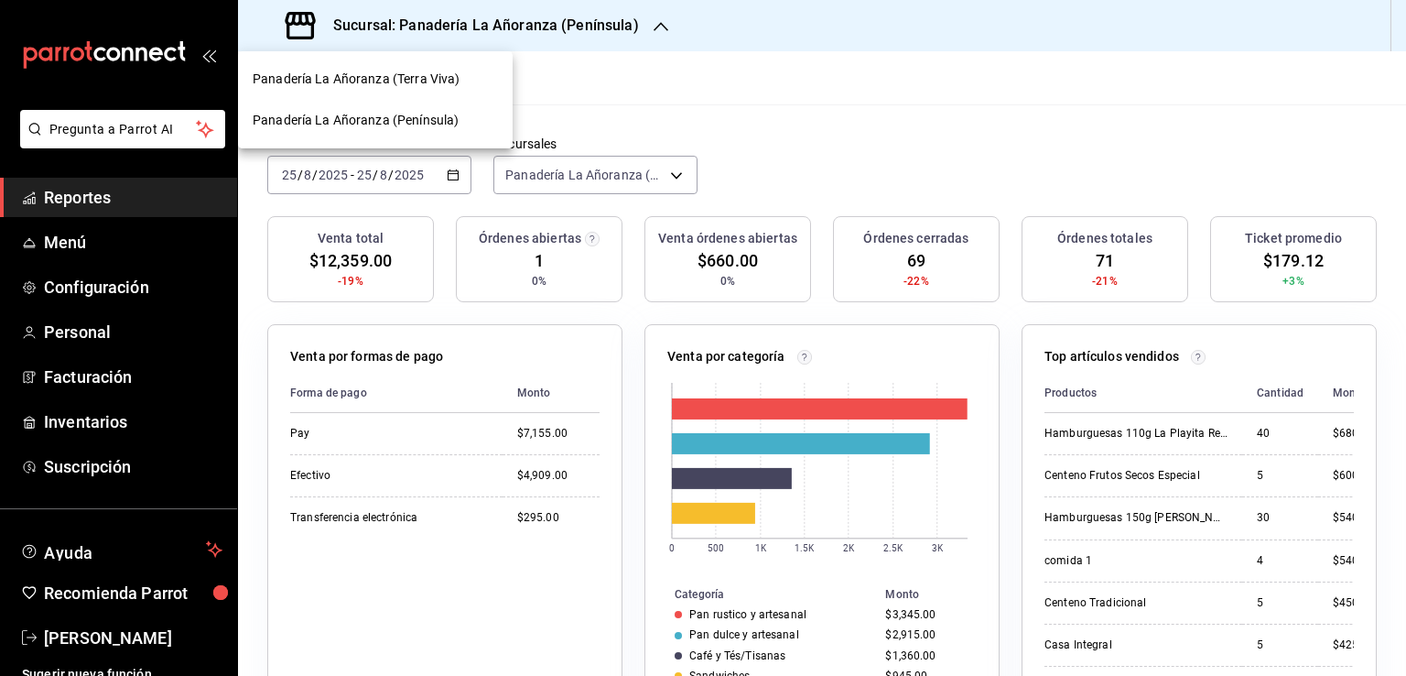
click at [431, 76] on span "Panadería La Añoranza (Terra Viva)" at bounding box center [356, 79] width 207 height 19
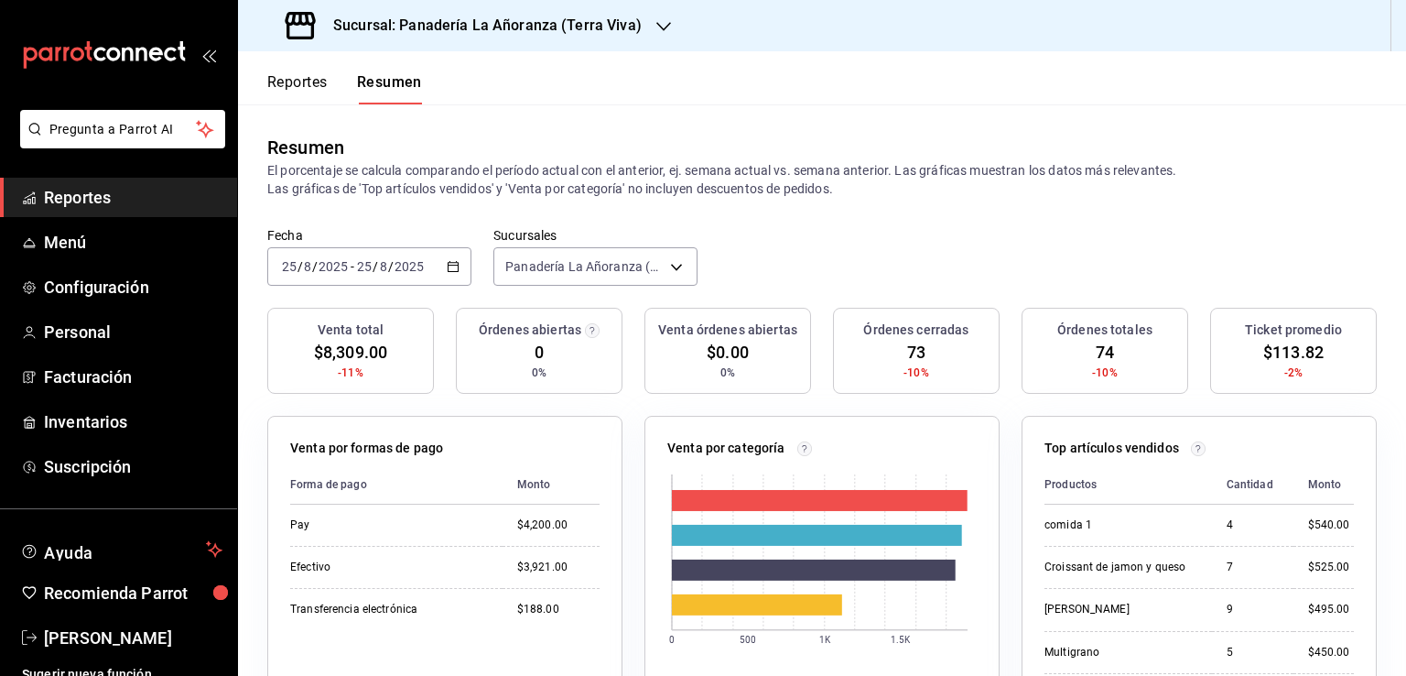
click at [58, 202] on span "Reportes" at bounding box center [133, 197] width 179 height 25
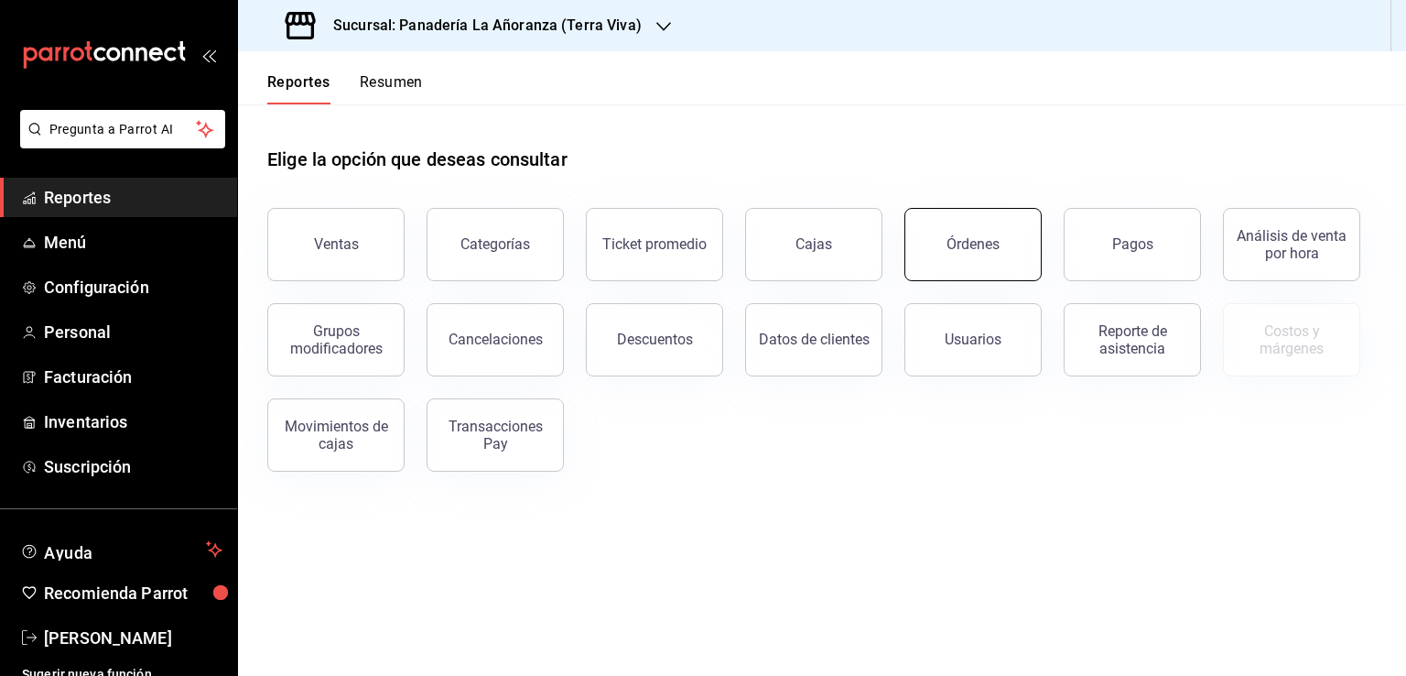
click at [976, 239] on div "Órdenes" at bounding box center [973, 243] width 53 height 17
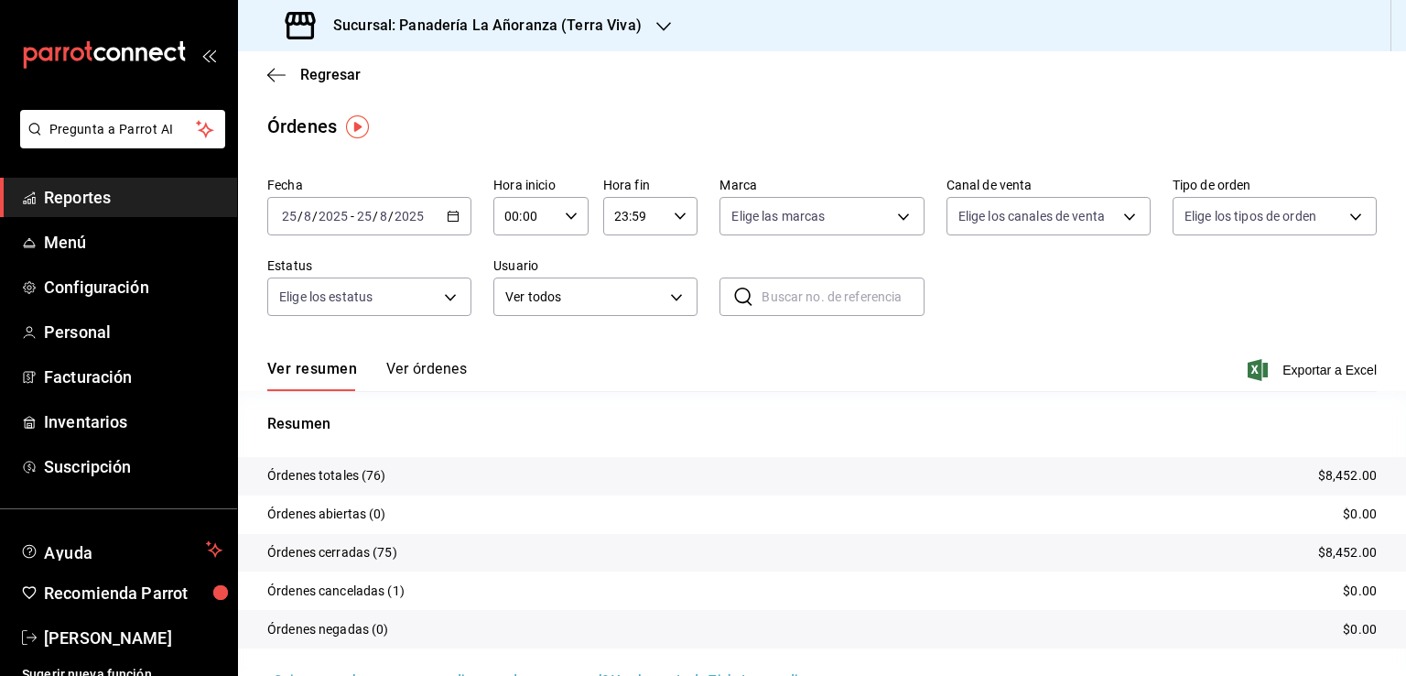
click at [456, 27] on h3 "Sucursal: Panadería La Añoranza (Terra Viva)" at bounding box center [480, 26] width 323 height 22
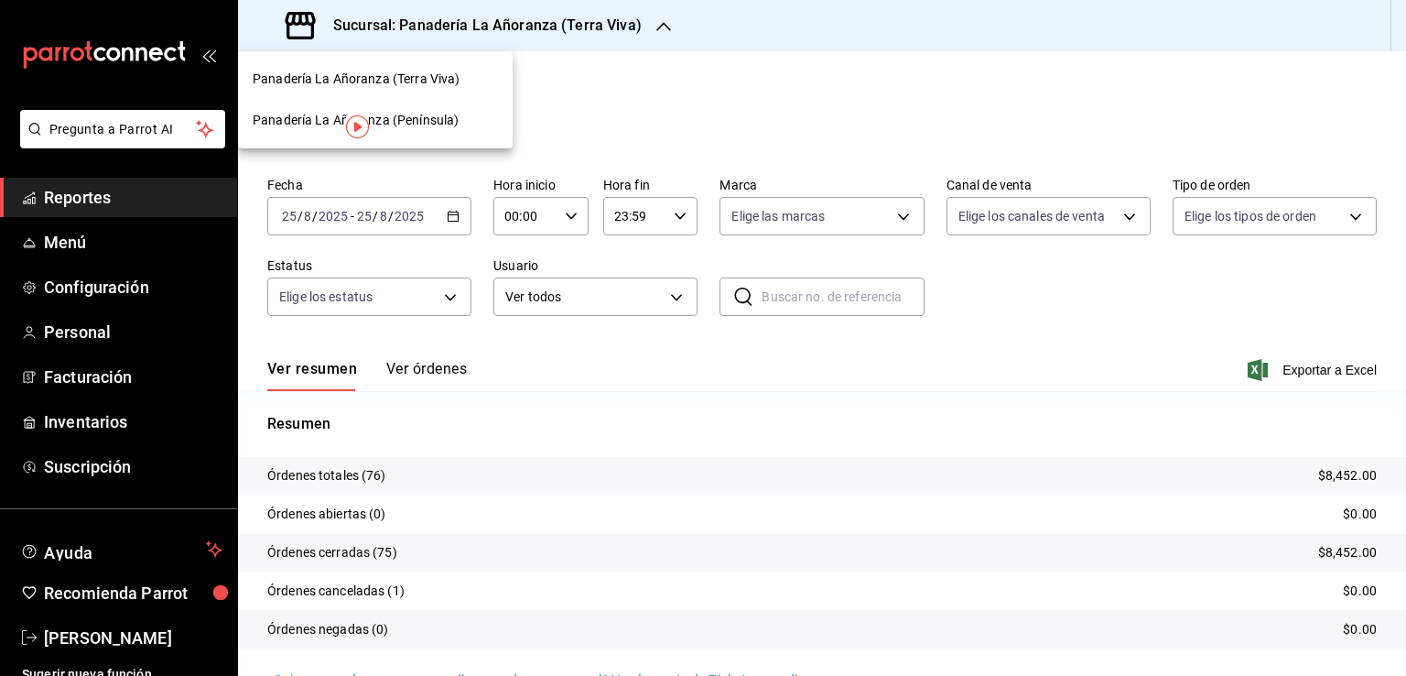
click at [421, 81] on span "Panadería La Añoranza (Terra Viva)" at bounding box center [356, 79] width 207 height 19
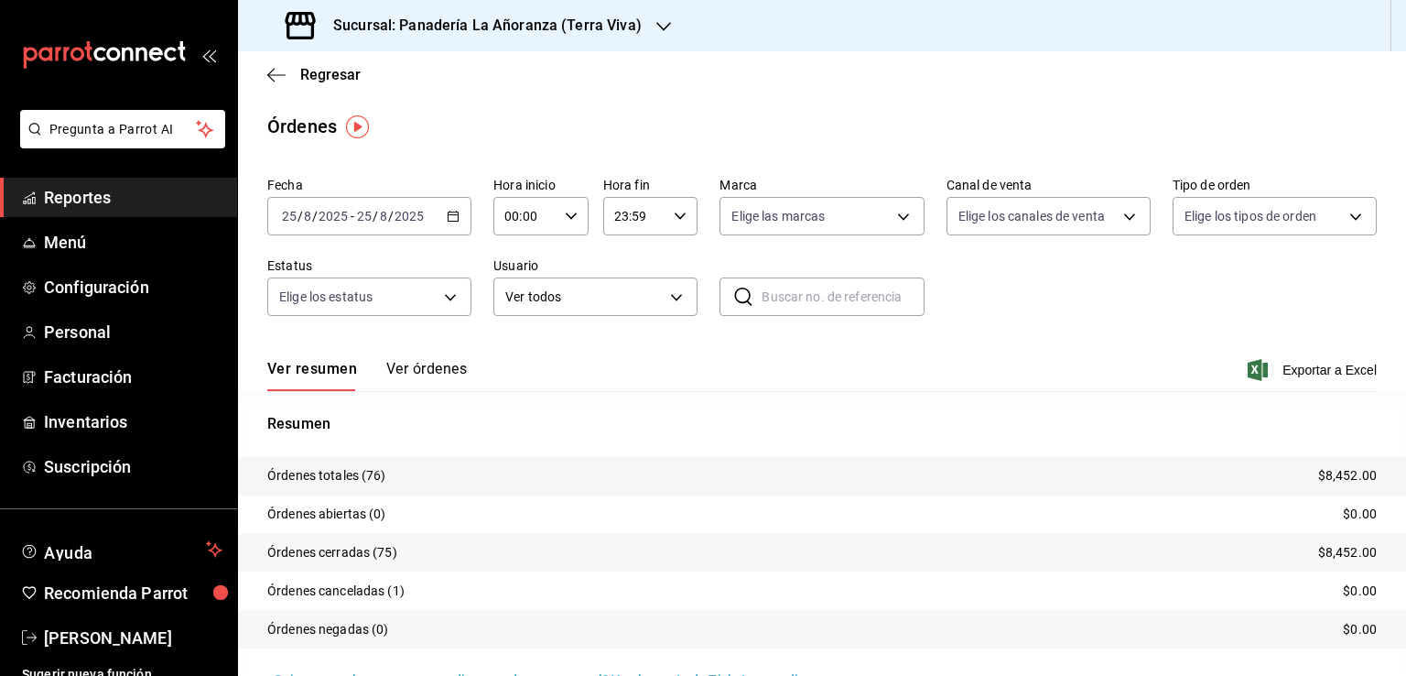
click at [601, 19] on h3 "Sucursal: Panadería La Añoranza (Terra Viva)" at bounding box center [480, 26] width 323 height 22
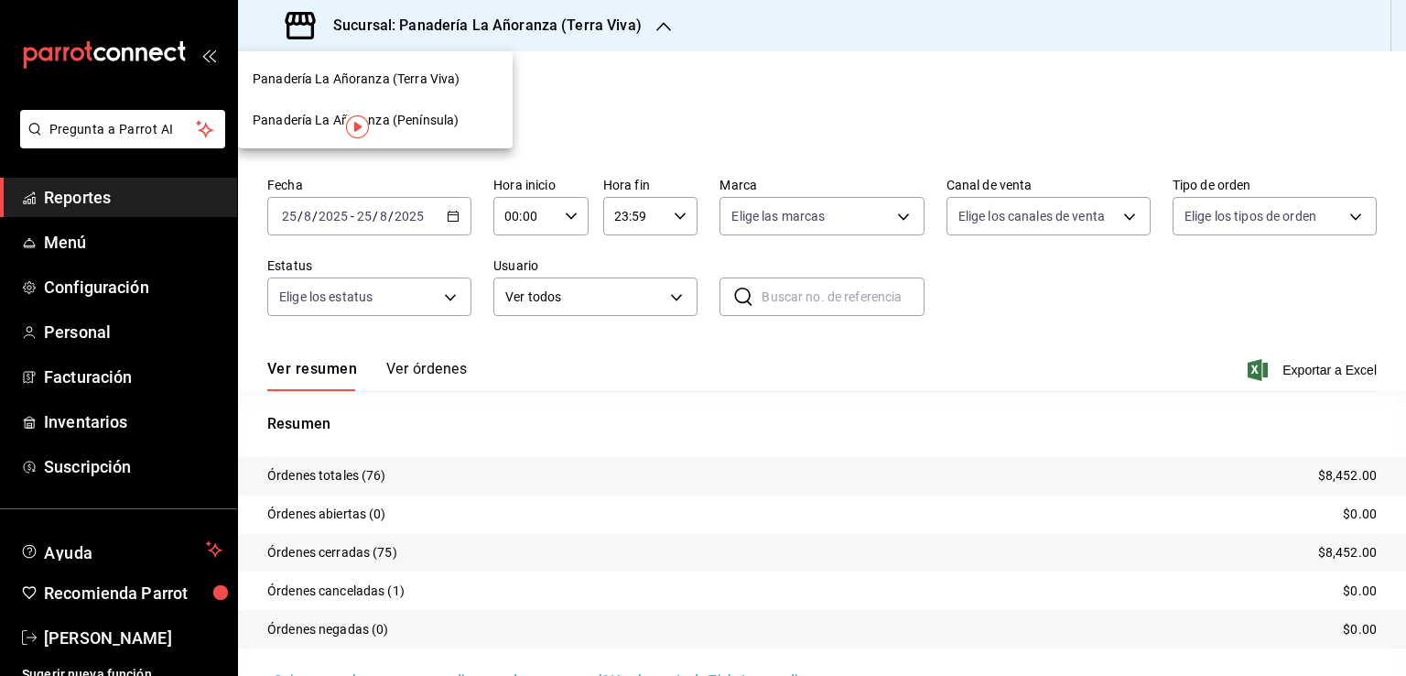
click at [451, 124] on span "Panadería La Añoranza (Península)" at bounding box center [356, 120] width 206 height 19
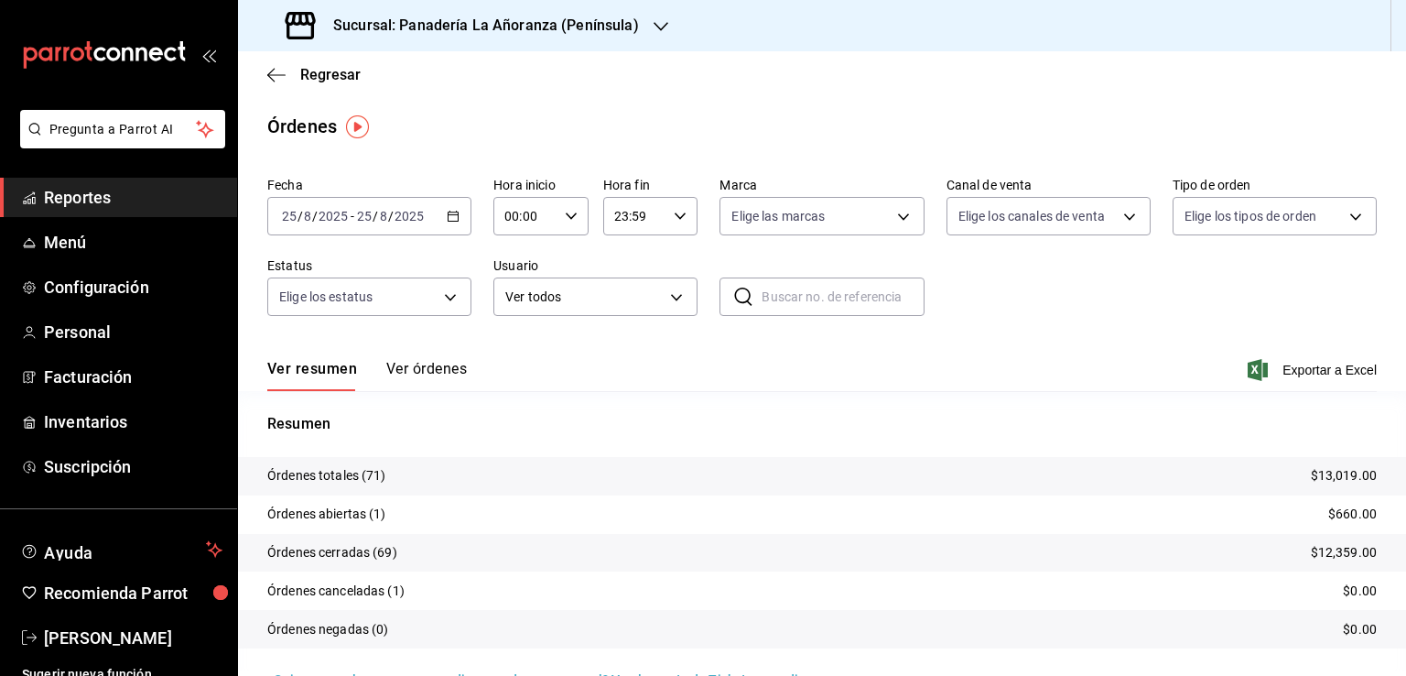
click at [81, 192] on span "Reportes" at bounding box center [133, 197] width 179 height 25
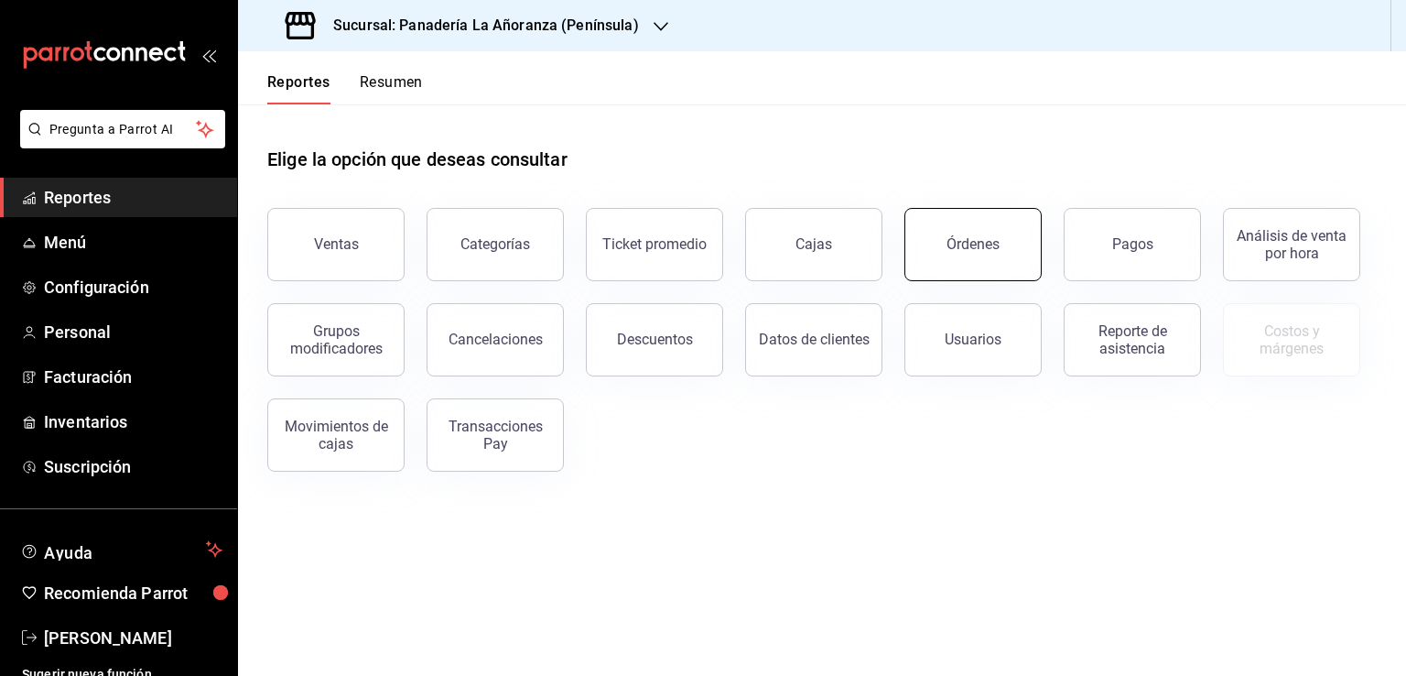
click at [959, 265] on button "Órdenes" at bounding box center [972, 244] width 137 height 73
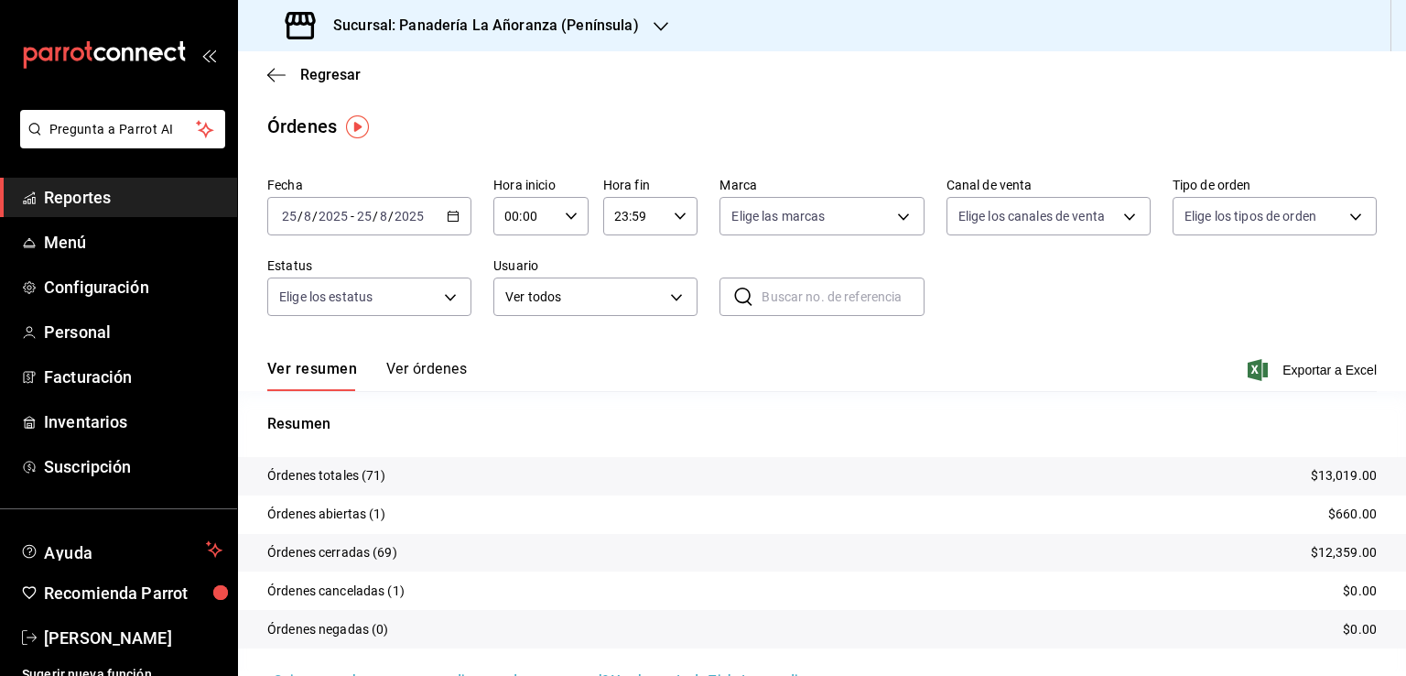
click at [655, 23] on icon "button" at bounding box center [661, 26] width 15 height 15
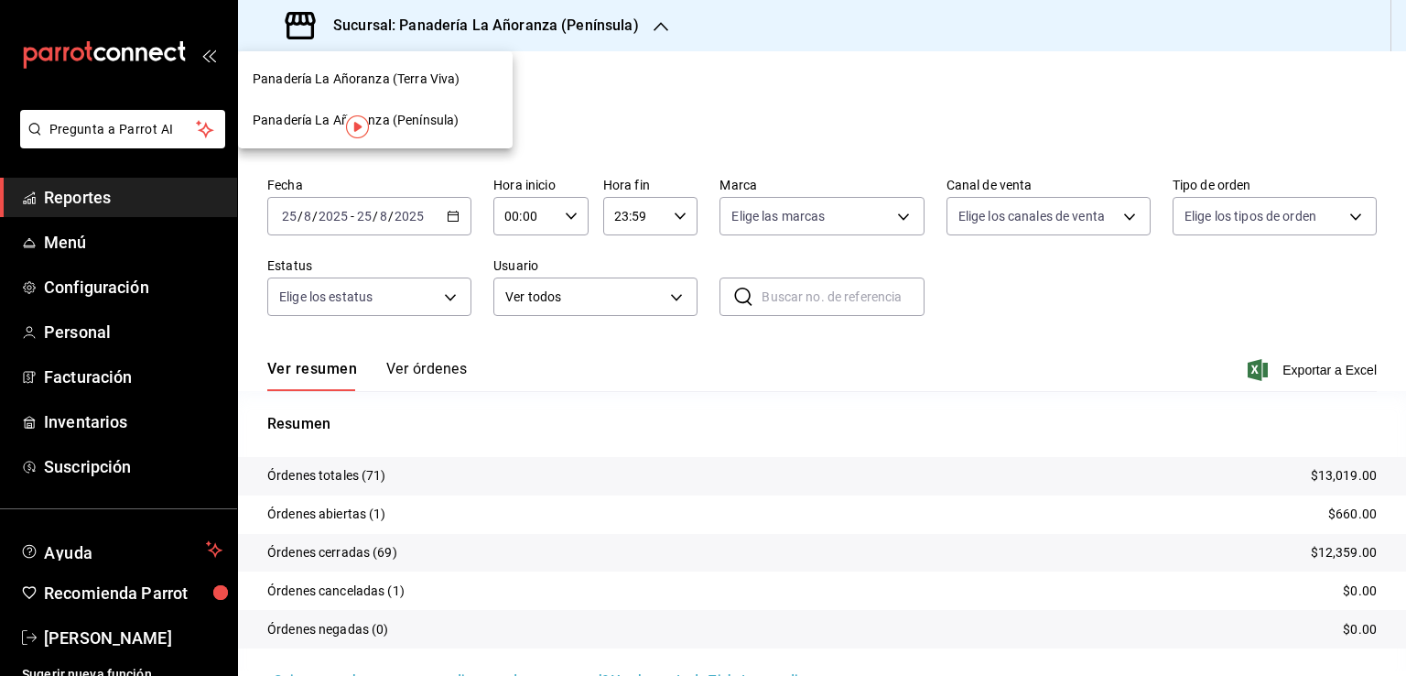
click at [567, 108] on div at bounding box center [703, 338] width 1406 height 676
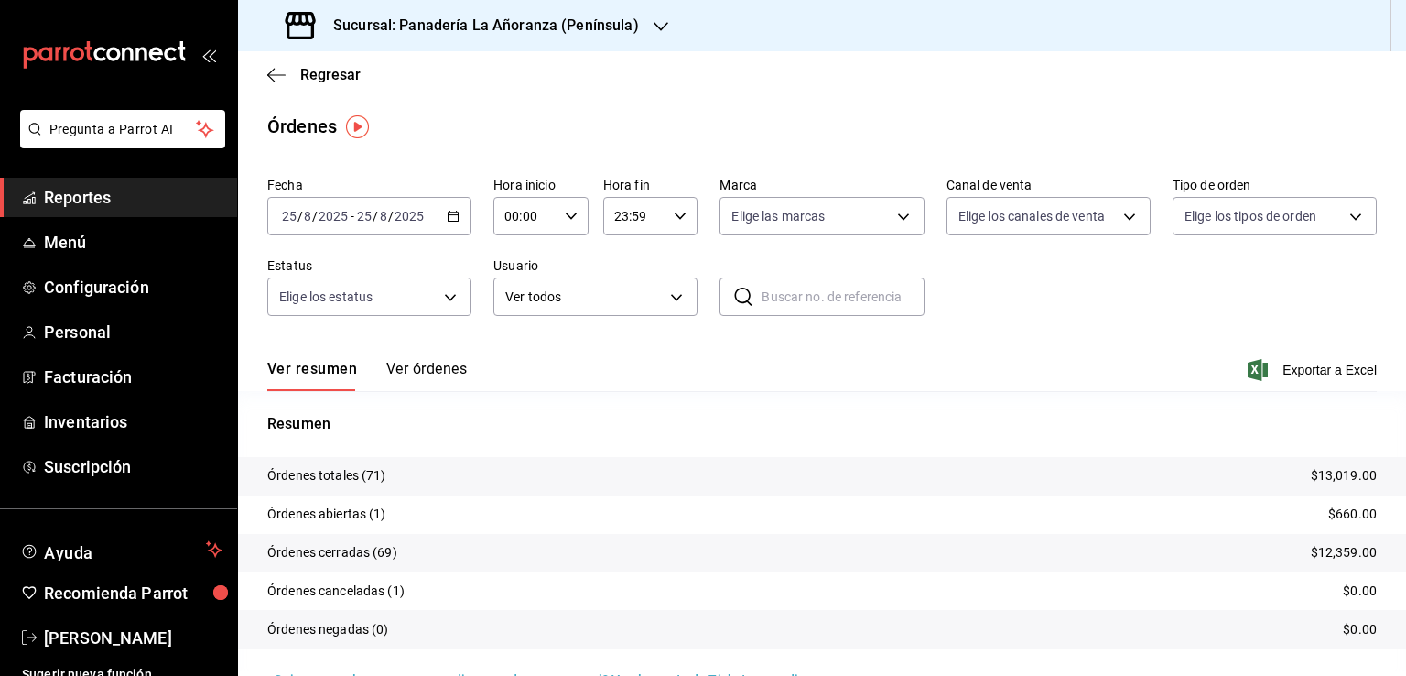
click at [385, 201] on div "2025-08-25 25 / 8 / 2025 - 2025-08-25 25 / 8 / 2025" at bounding box center [369, 216] width 204 height 38
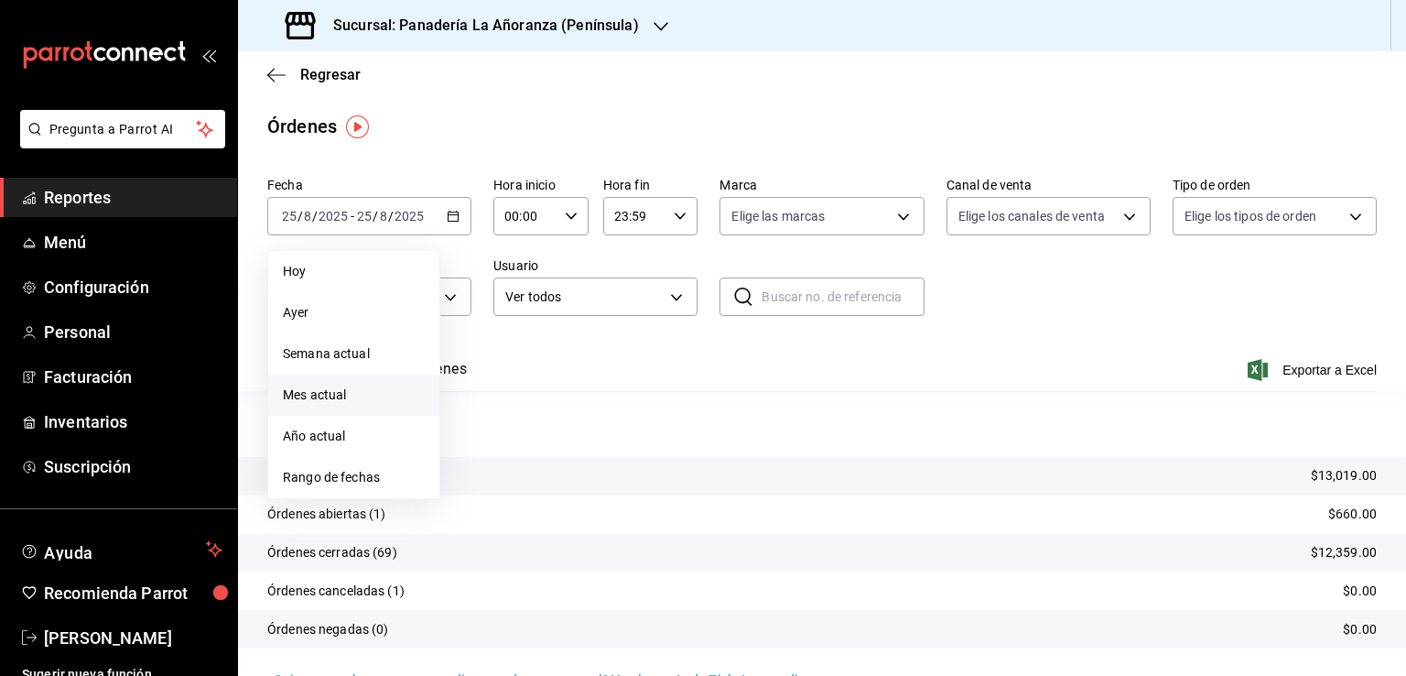
click at [342, 395] on span "Mes actual" at bounding box center [354, 394] width 142 height 19
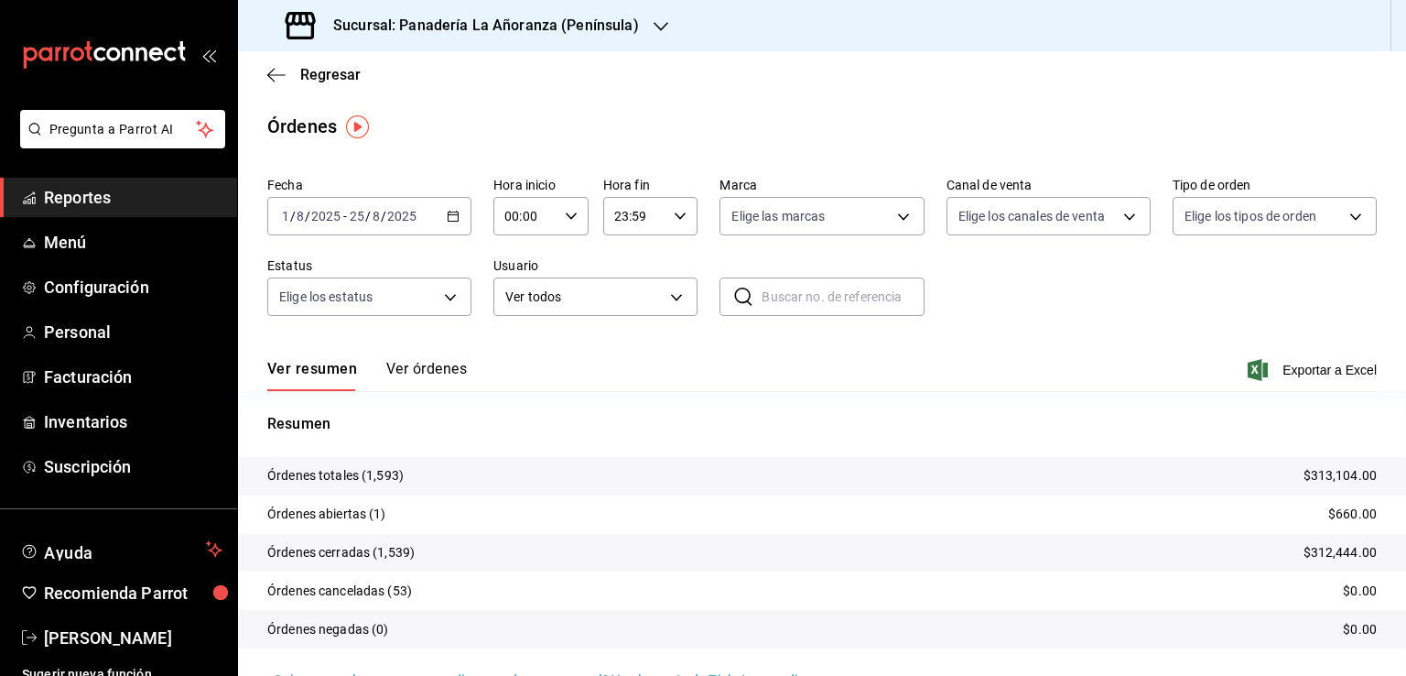
click at [654, 16] on div at bounding box center [661, 25] width 15 height 19
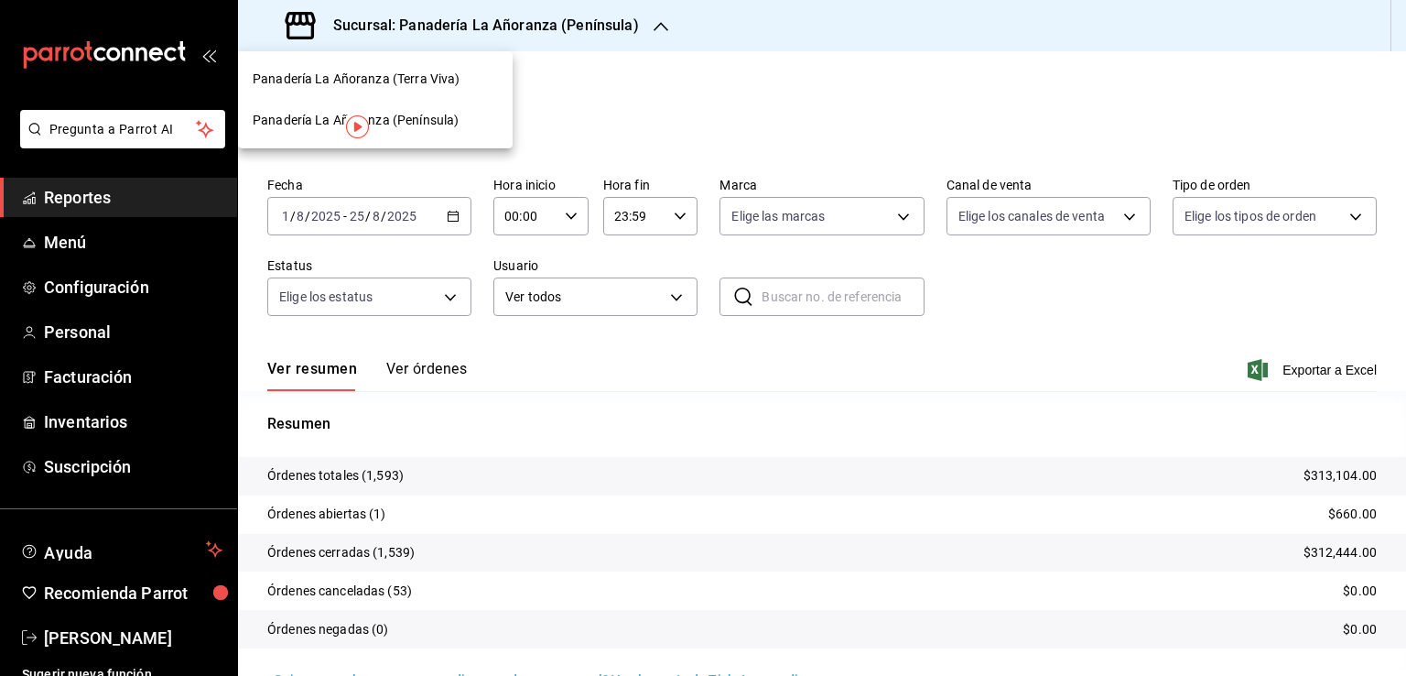
click at [440, 84] on span "Panadería La Añoranza (Terra Viva)" at bounding box center [356, 79] width 207 height 19
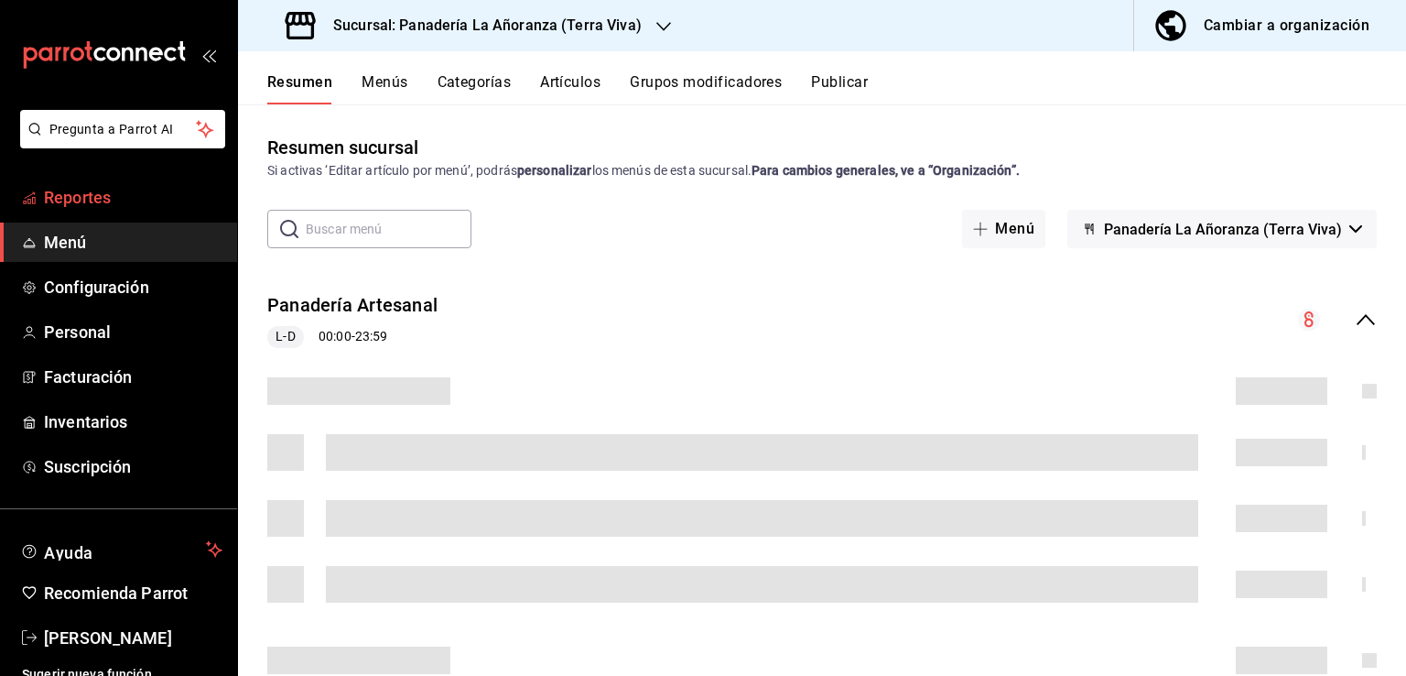
click at [99, 195] on span "Reportes" at bounding box center [133, 197] width 179 height 25
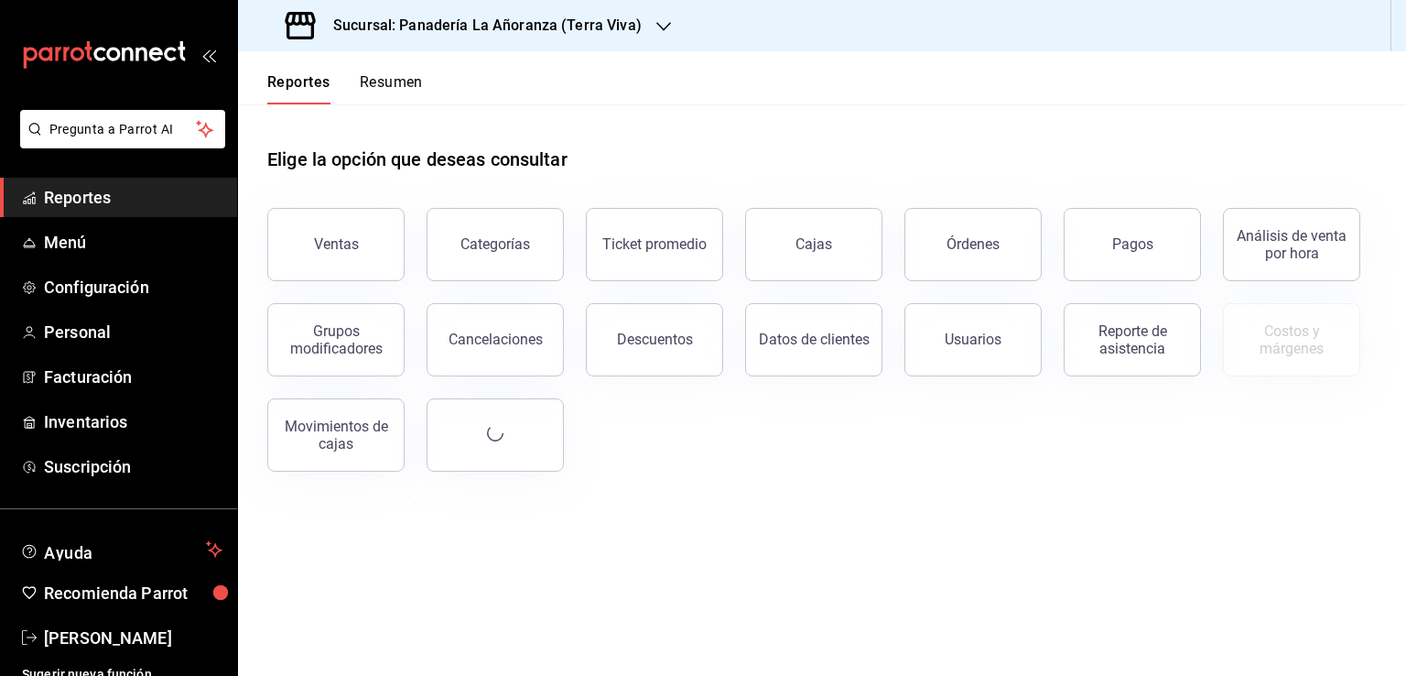
click at [994, 265] on button "Órdenes" at bounding box center [972, 244] width 137 height 73
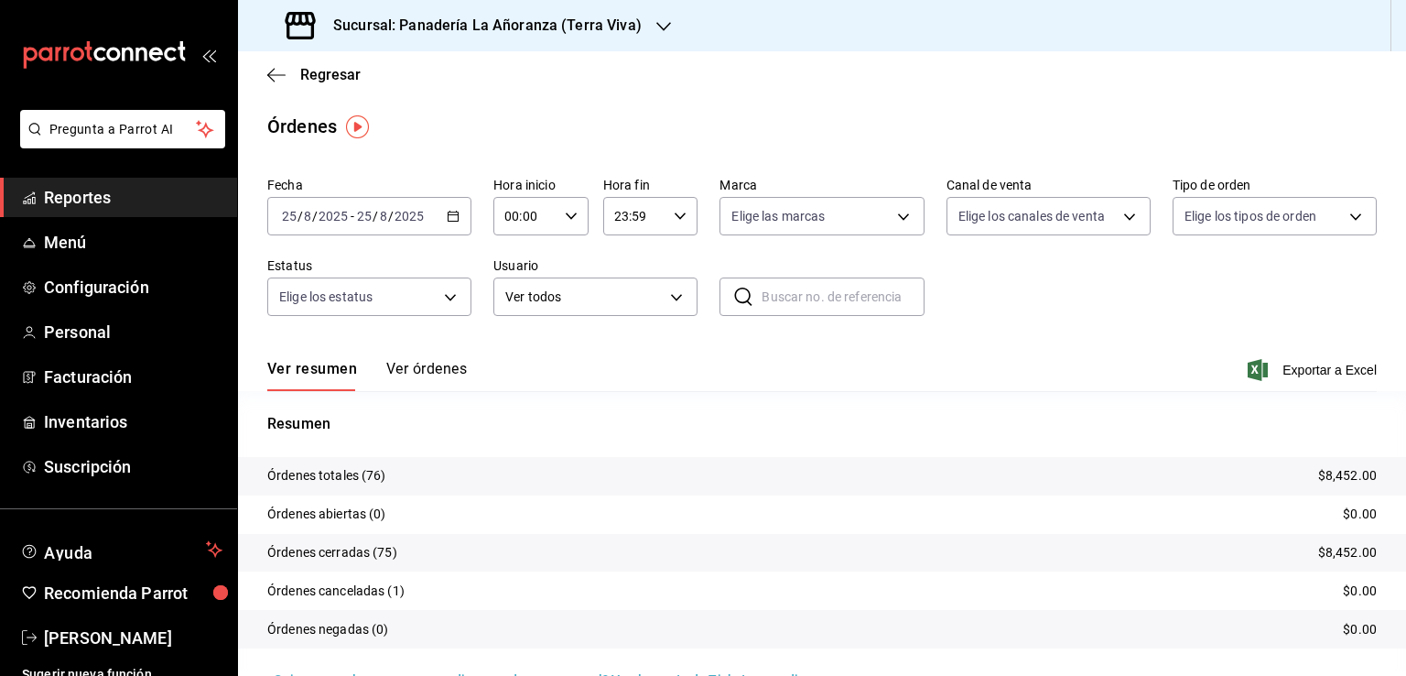
click at [644, 16] on div "Sucursal: Panadería La Añoranza (Terra Viva)" at bounding box center [466, 25] width 426 height 51
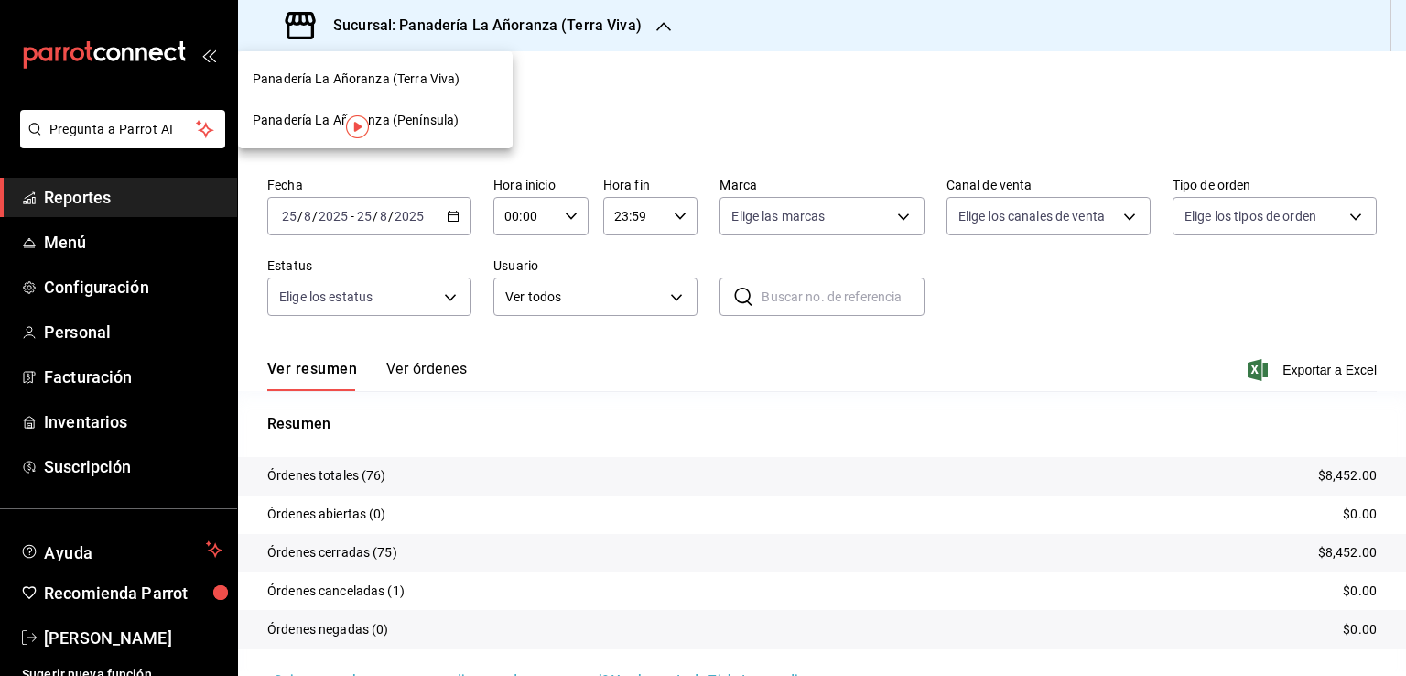
click at [426, 74] on span "Panadería La Añoranza (Terra Viva)" at bounding box center [356, 79] width 207 height 19
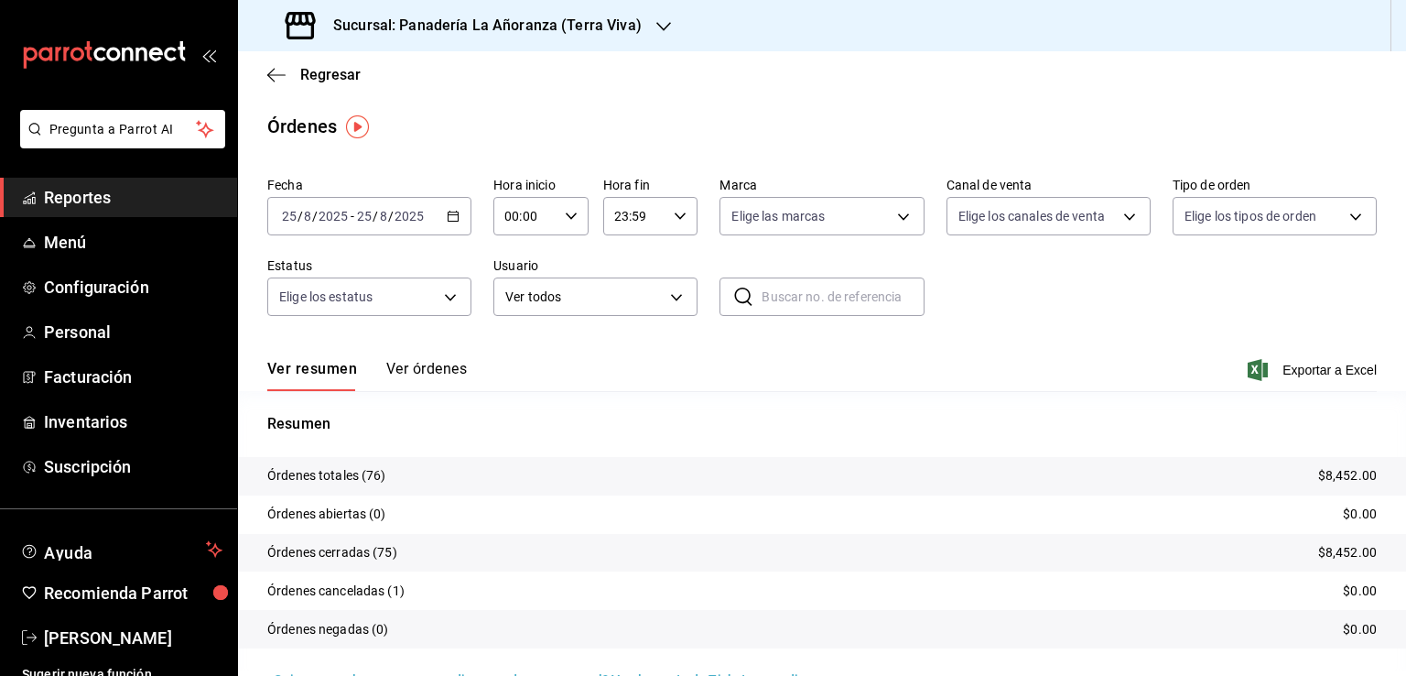
click at [611, 38] on div "Sucursal: Panadería La Añoranza (Terra Viva)" at bounding box center [466, 25] width 426 height 51
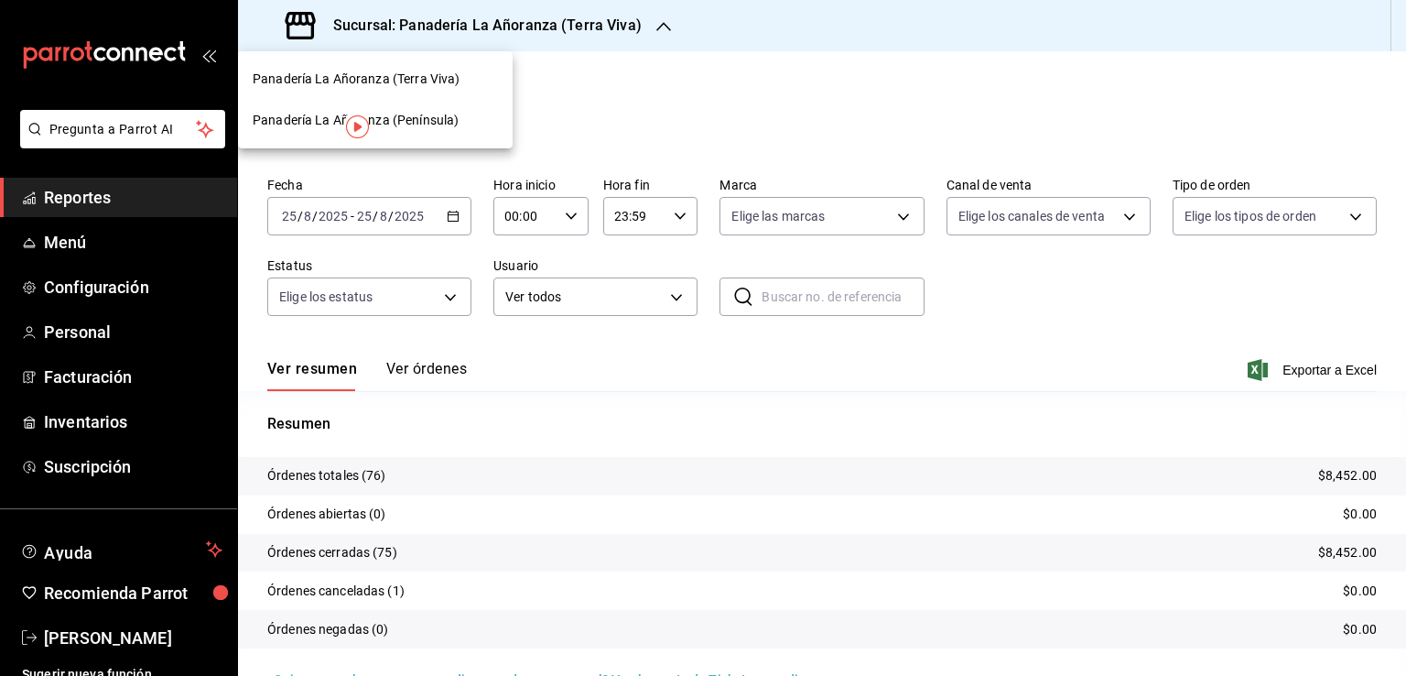
click at [447, 125] on span "Panadería La Añoranza (Península)" at bounding box center [356, 120] width 206 height 19
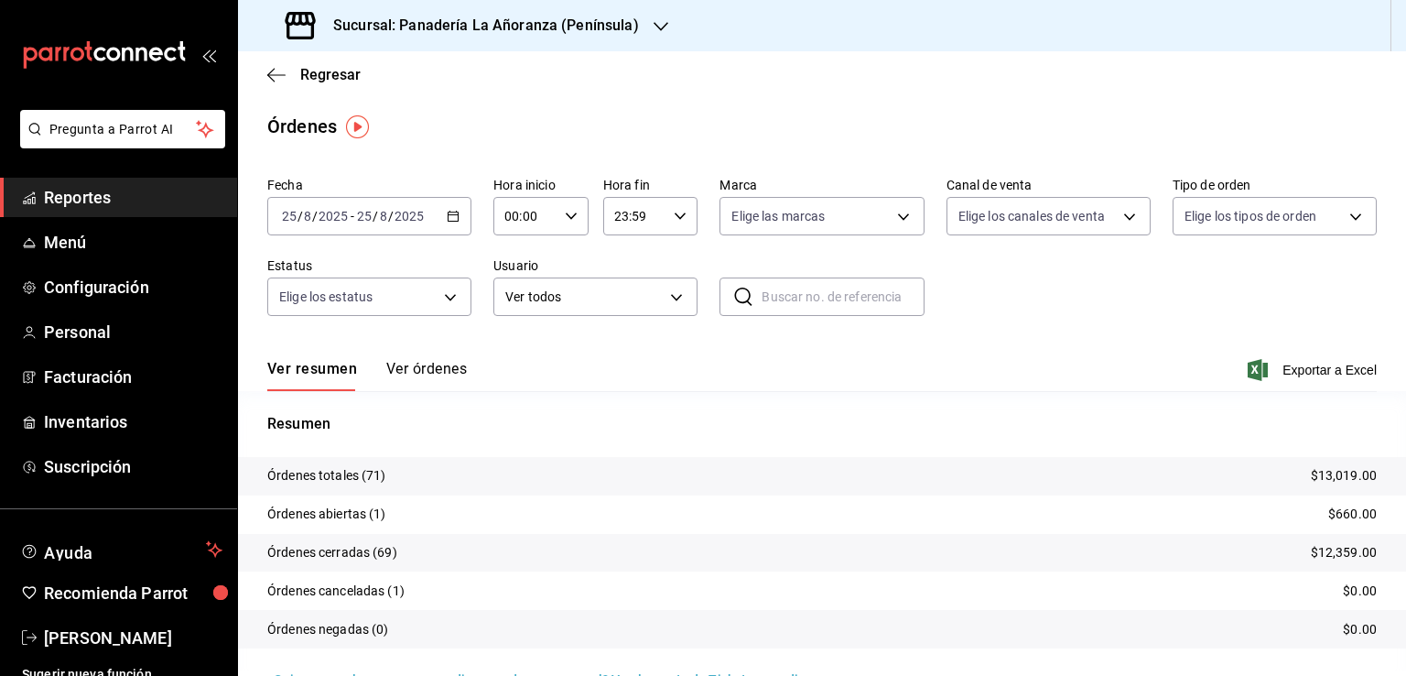
click at [700, 449] on div "Resumen Órdenes totales (71) $13,019.00 Órdenes abiertas (1) $660.00 Órdenes ce…" at bounding box center [822, 541] width 1168 height 257
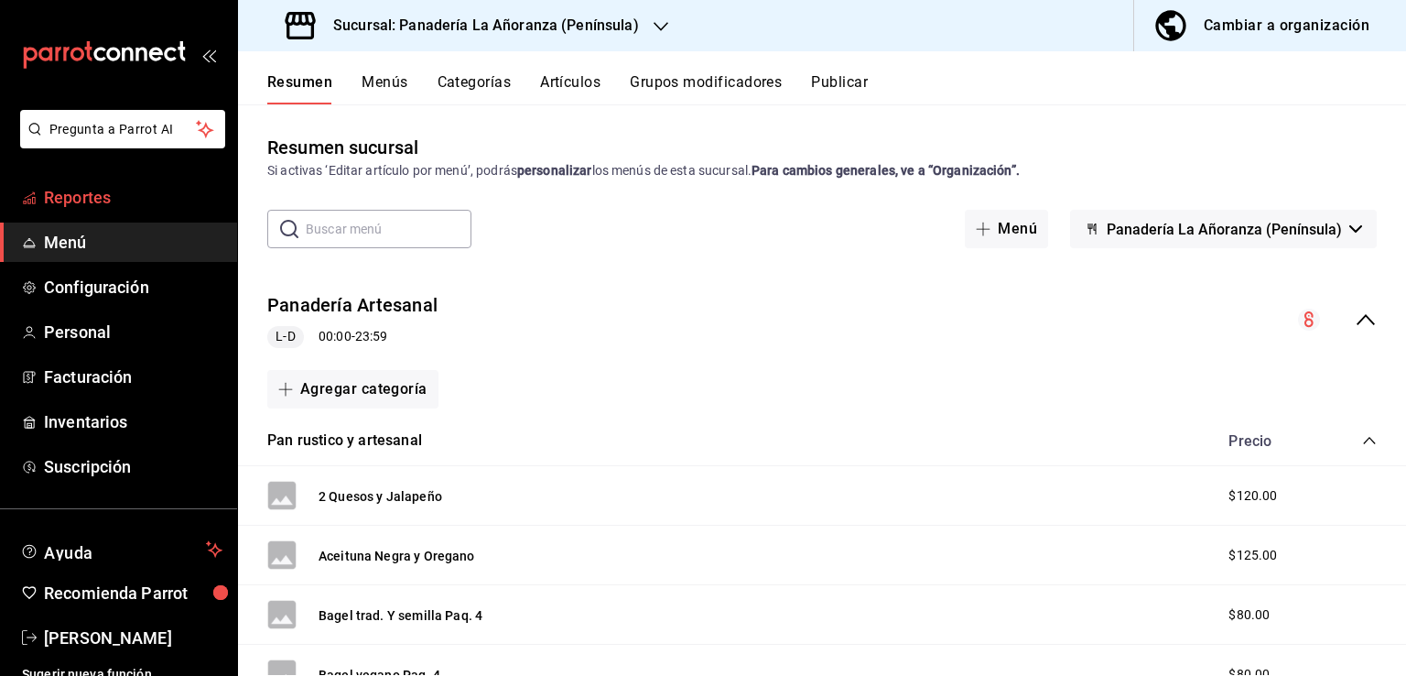
click at [89, 203] on span "Reportes" at bounding box center [133, 197] width 179 height 25
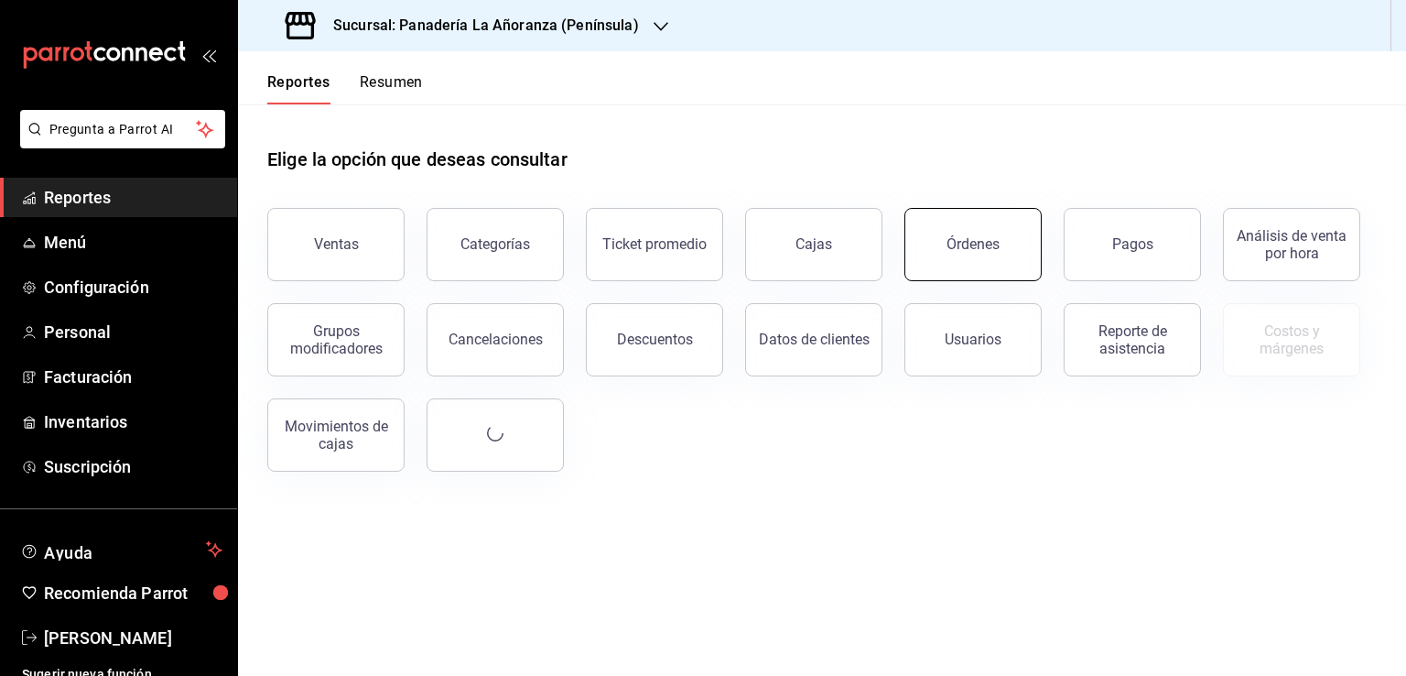
click at [970, 232] on button "Órdenes" at bounding box center [972, 244] width 137 height 73
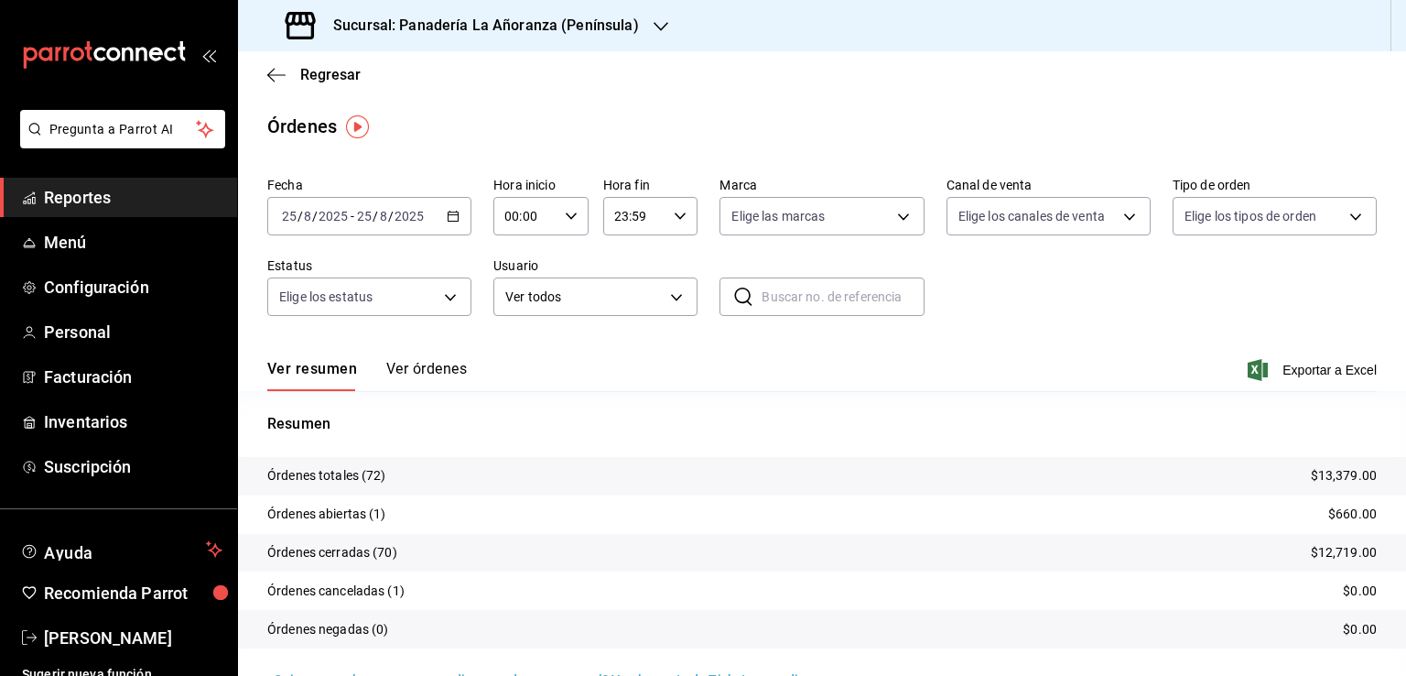
click at [644, 25] on div "Sucursal: Panadería La Añoranza (Península)" at bounding box center [464, 25] width 423 height 51
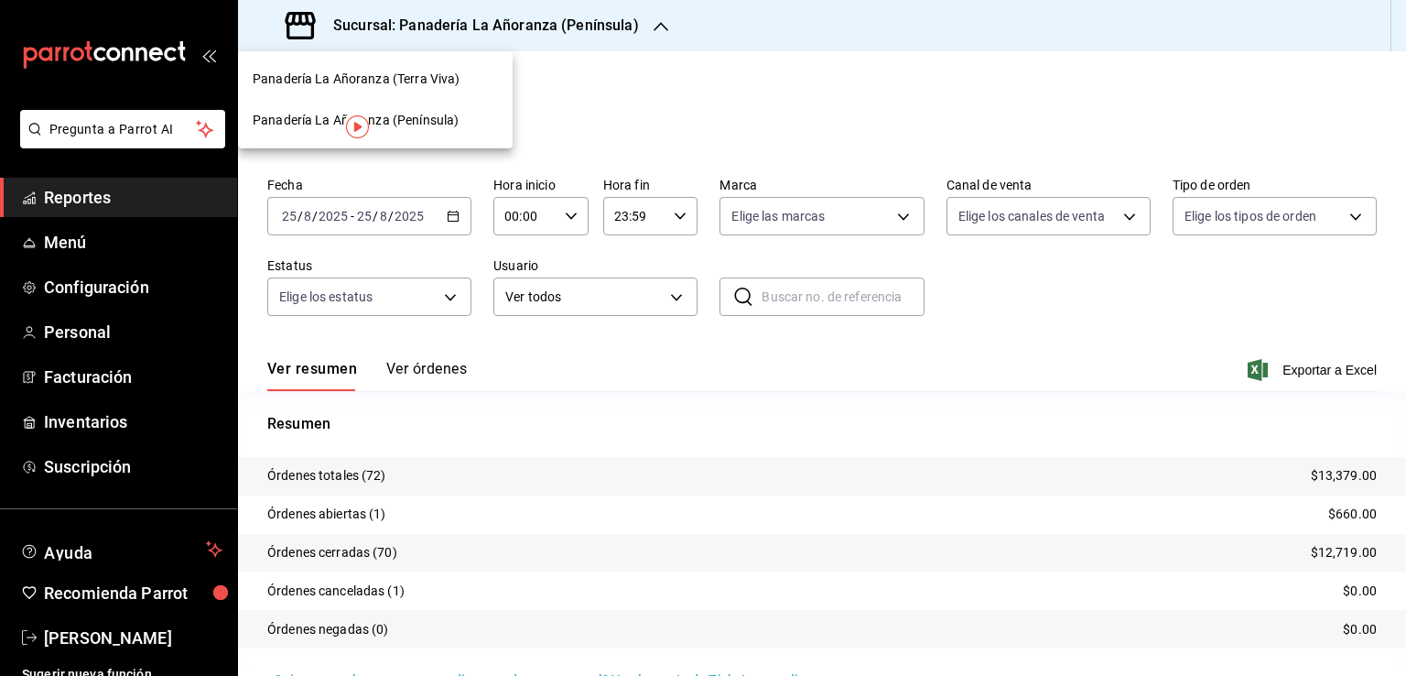
click at [460, 74] on div "Panadería La Añoranza (Terra Viva)" at bounding box center [375, 79] width 245 height 19
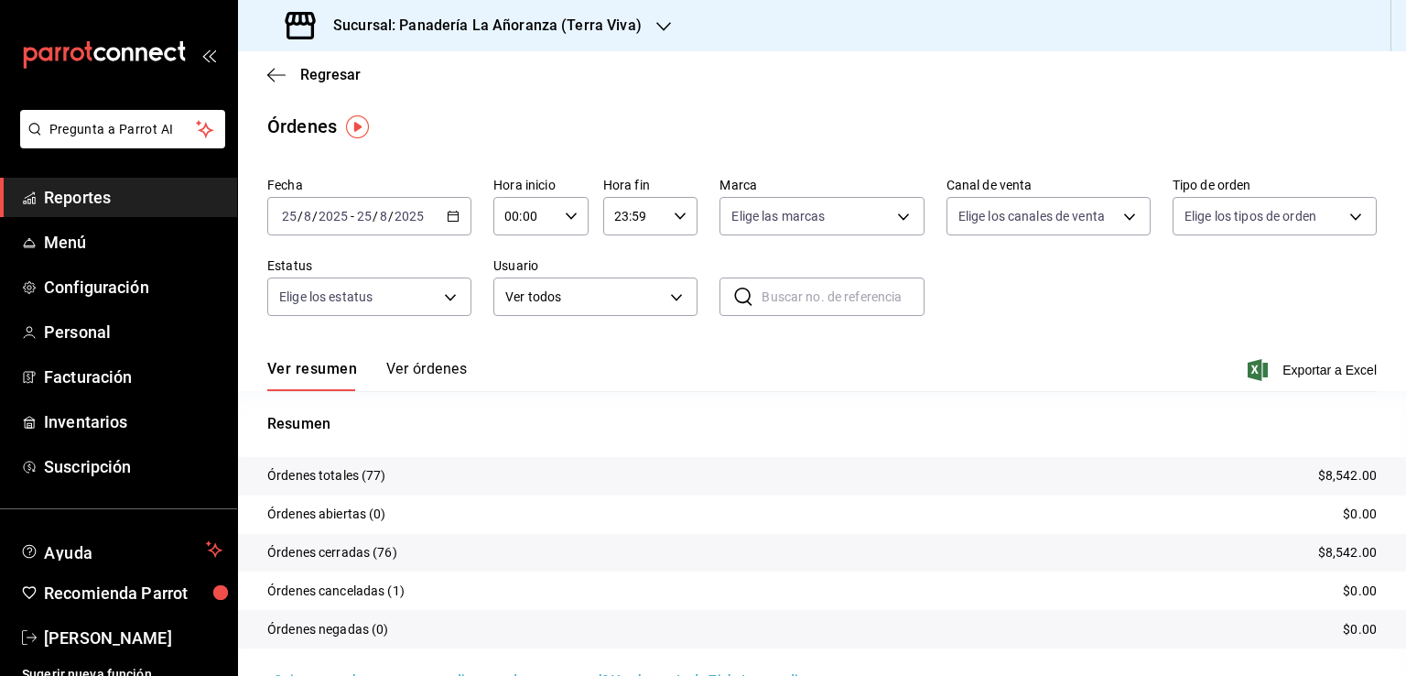
click at [51, 200] on span "Reportes" at bounding box center [133, 197] width 179 height 25
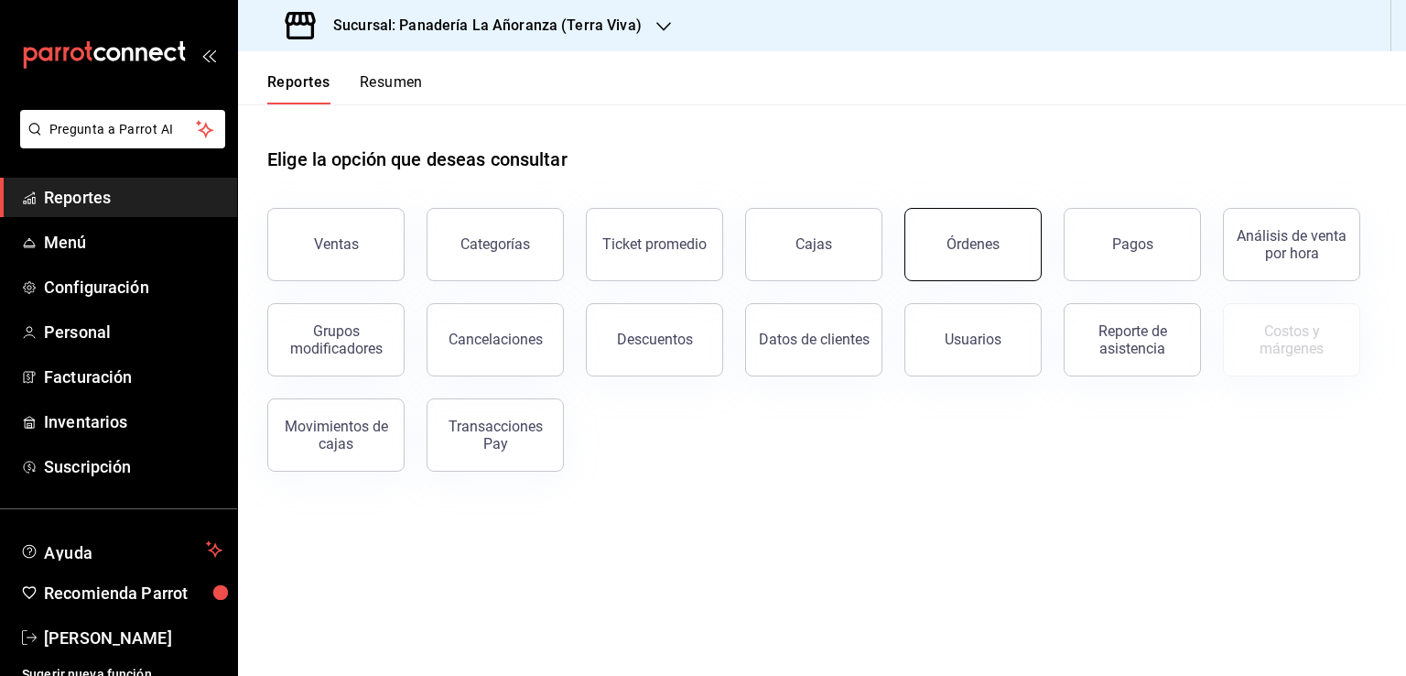
click at [972, 265] on button "Órdenes" at bounding box center [972, 244] width 137 height 73
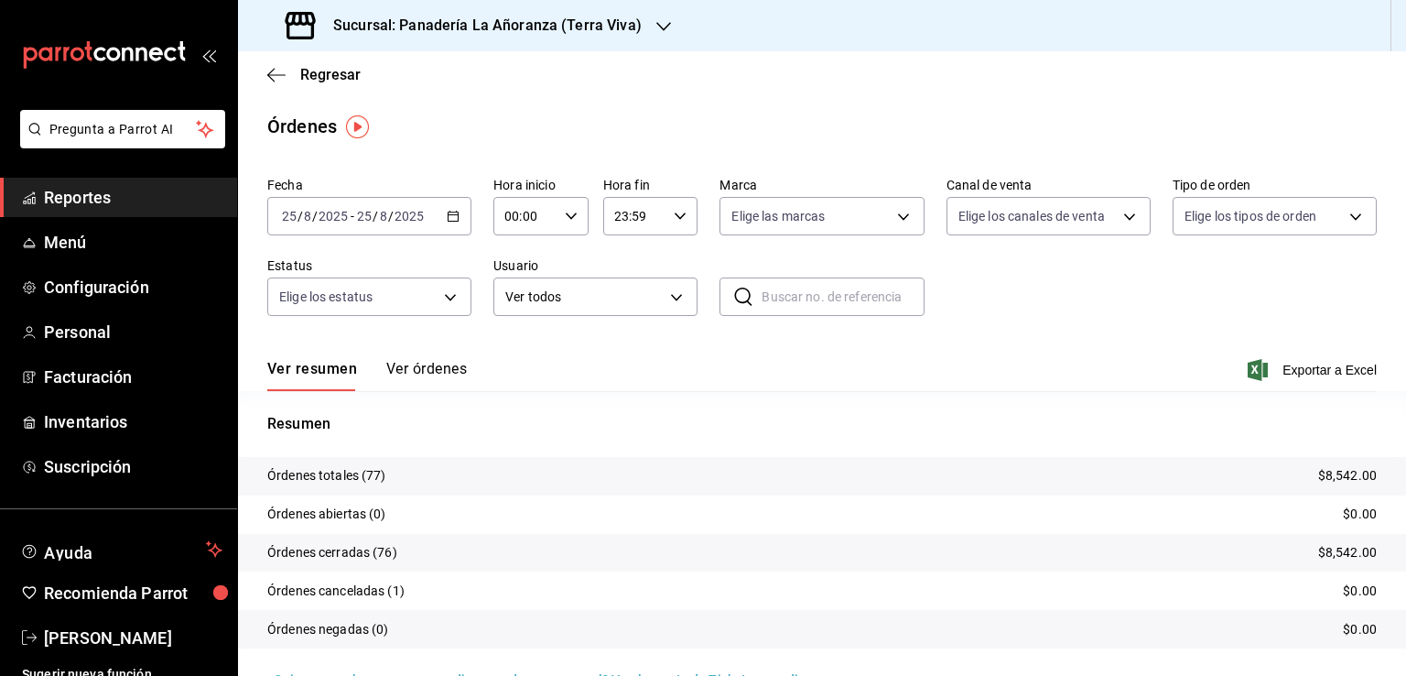
click at [656, 34] on div at bounding box center [663, 25] width 15 height 19
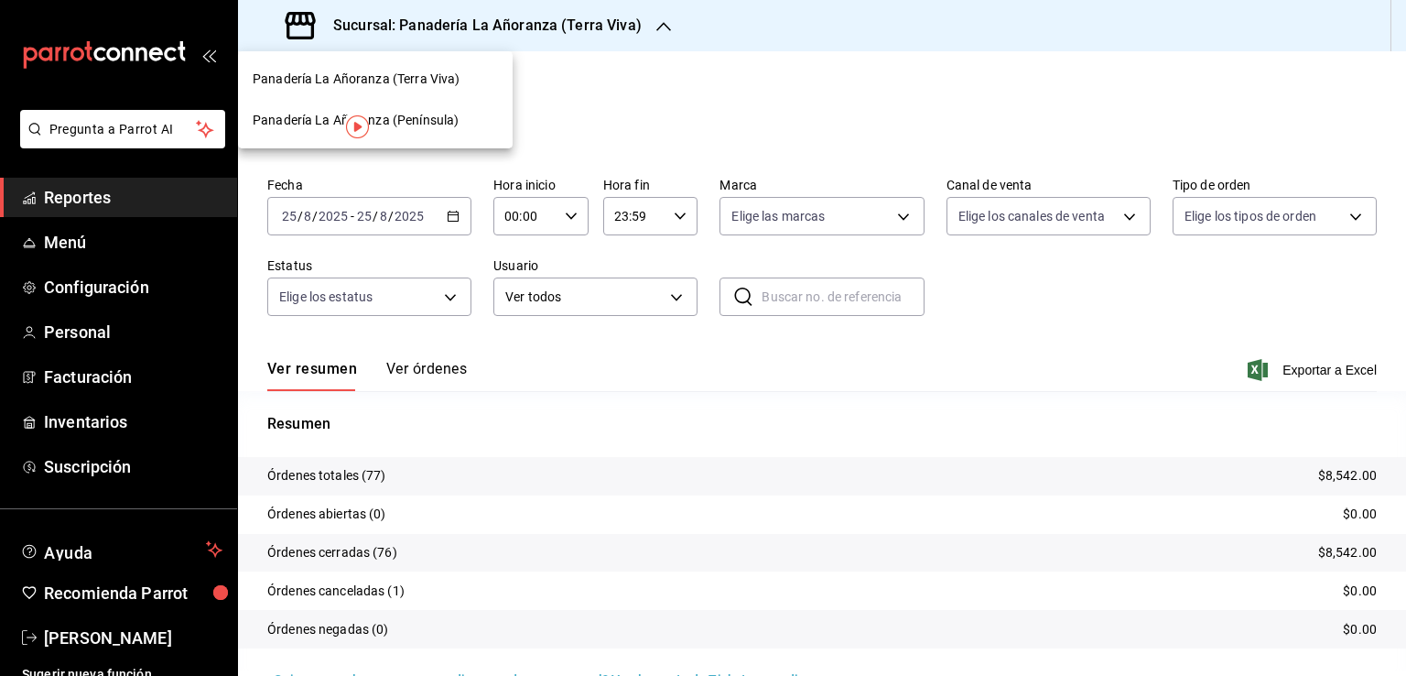
click at [425, 114] on span "Panadería La Añoranza (Península)" at bounding box center [356, 120] width 206 height 19
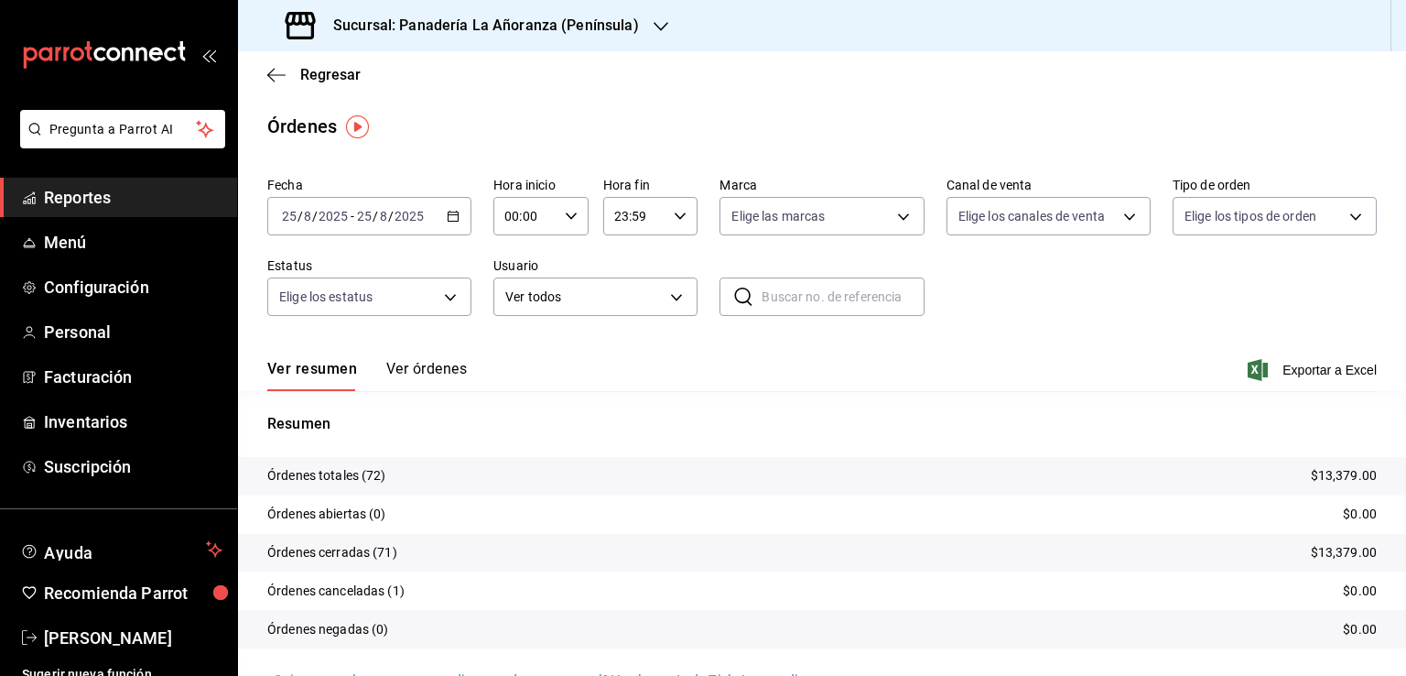
click at [92, 194] on span "Reportes" at bounding box center [133, 197] width 179 height 25
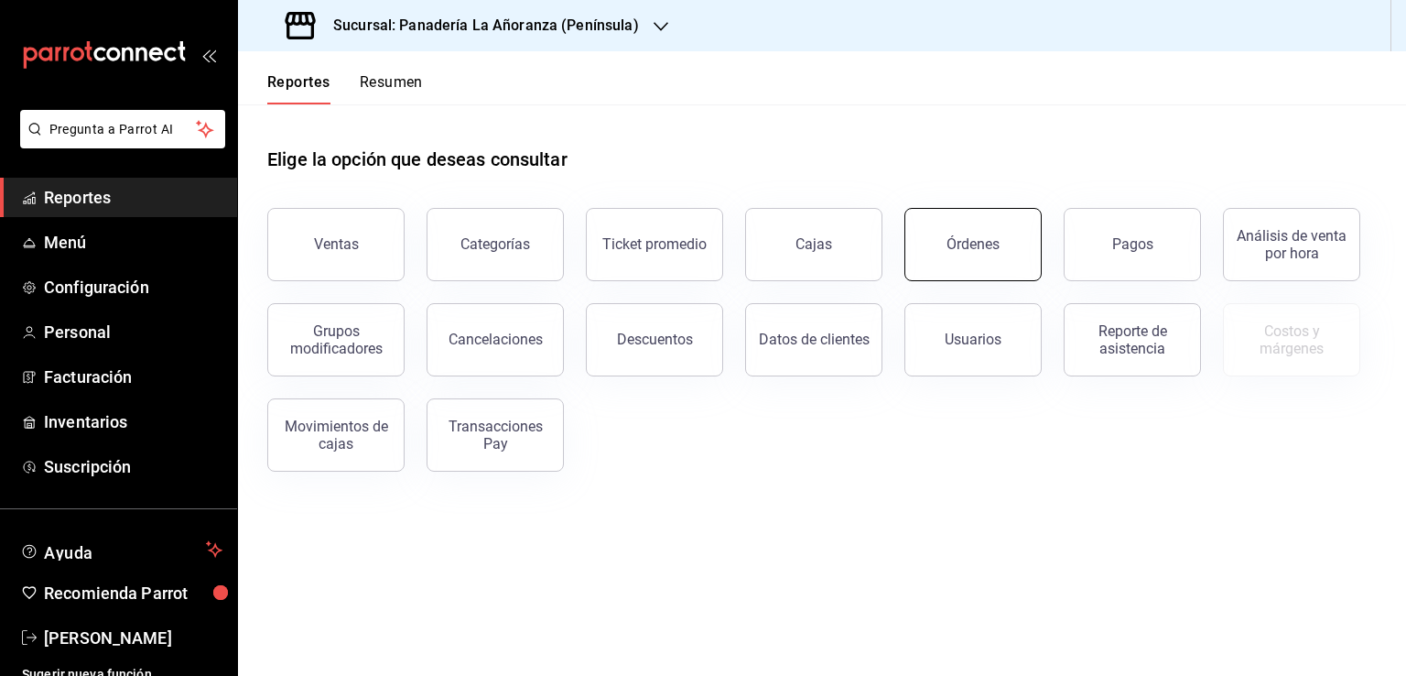
click at [978, 258] on button "Órdenes" at bounding box center [972, 244] width 137 height 73
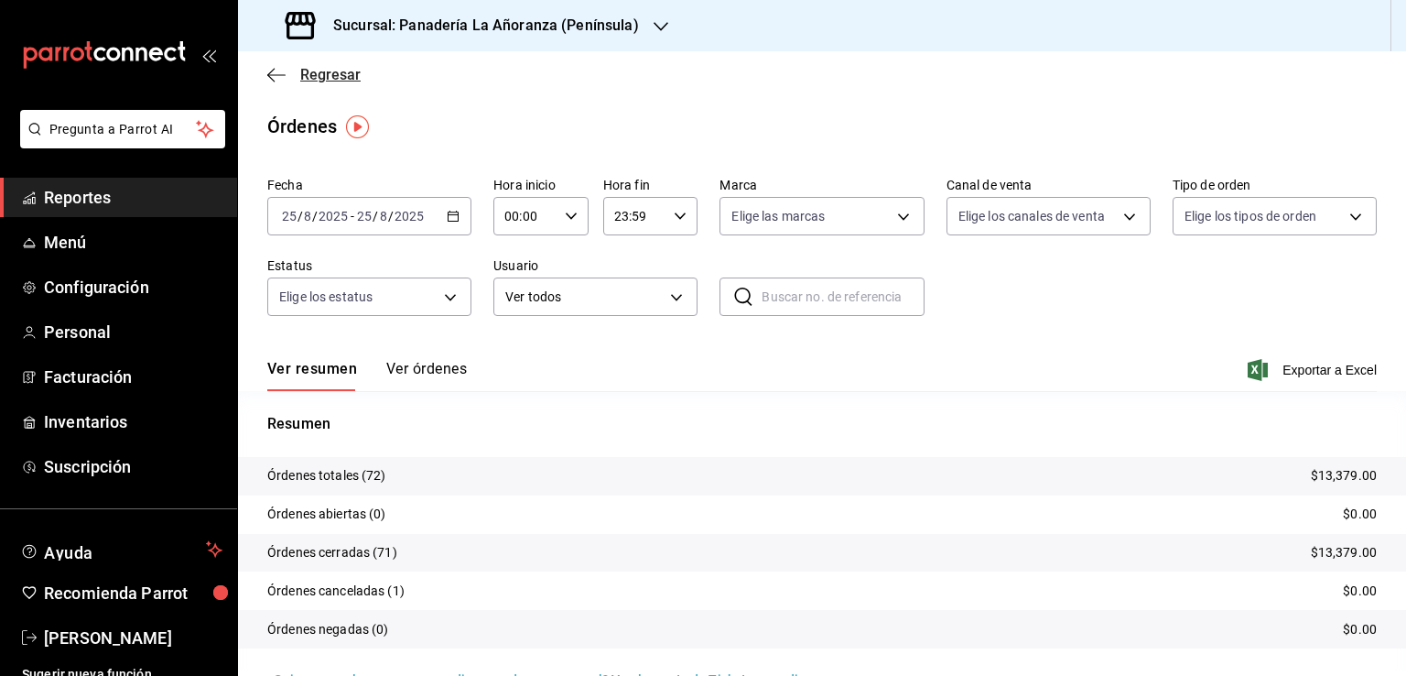
click at [271, 78] on icon "button" at bounding box center [270, 75] width 7 height 14
